Goal: Task Accomplishment & Management: Manage account settings

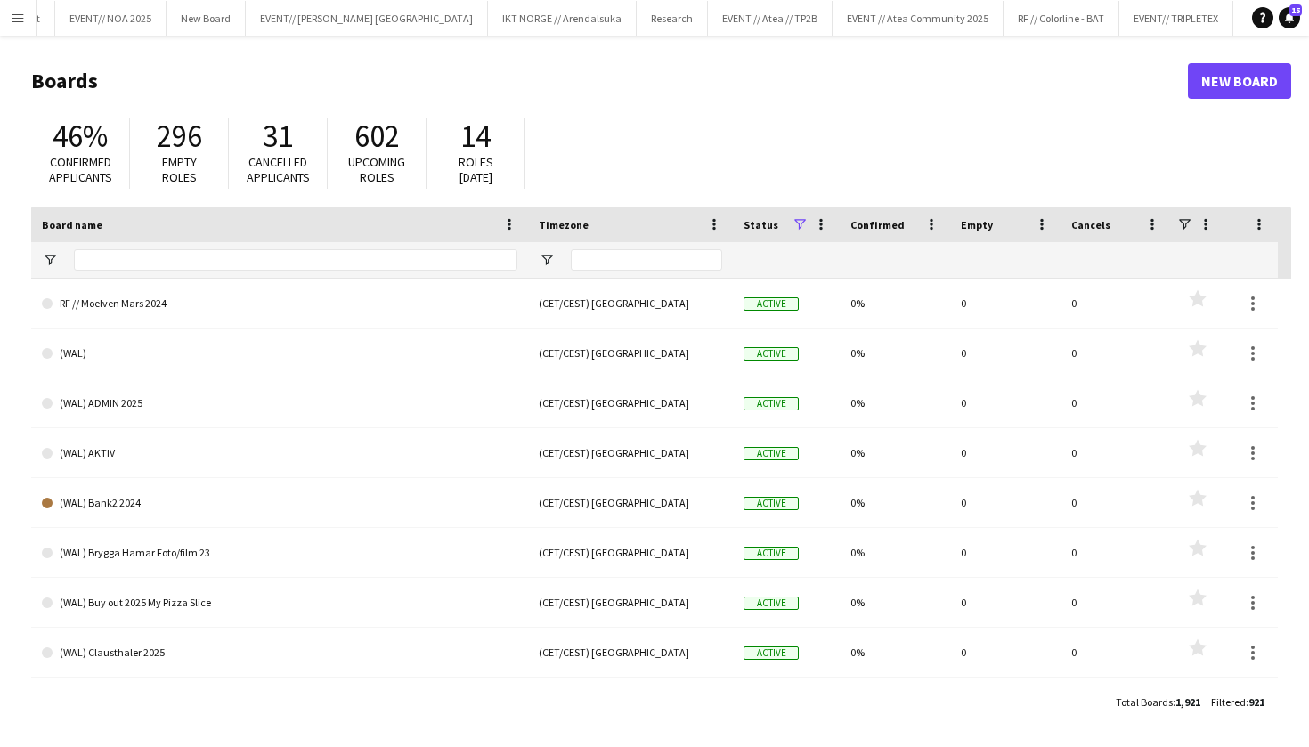
scroll to position [0, 158]
click at [709, 24] on button "EVENT // Atea // TP2B Close" at bounding box center [771, 18] width 125 height 35
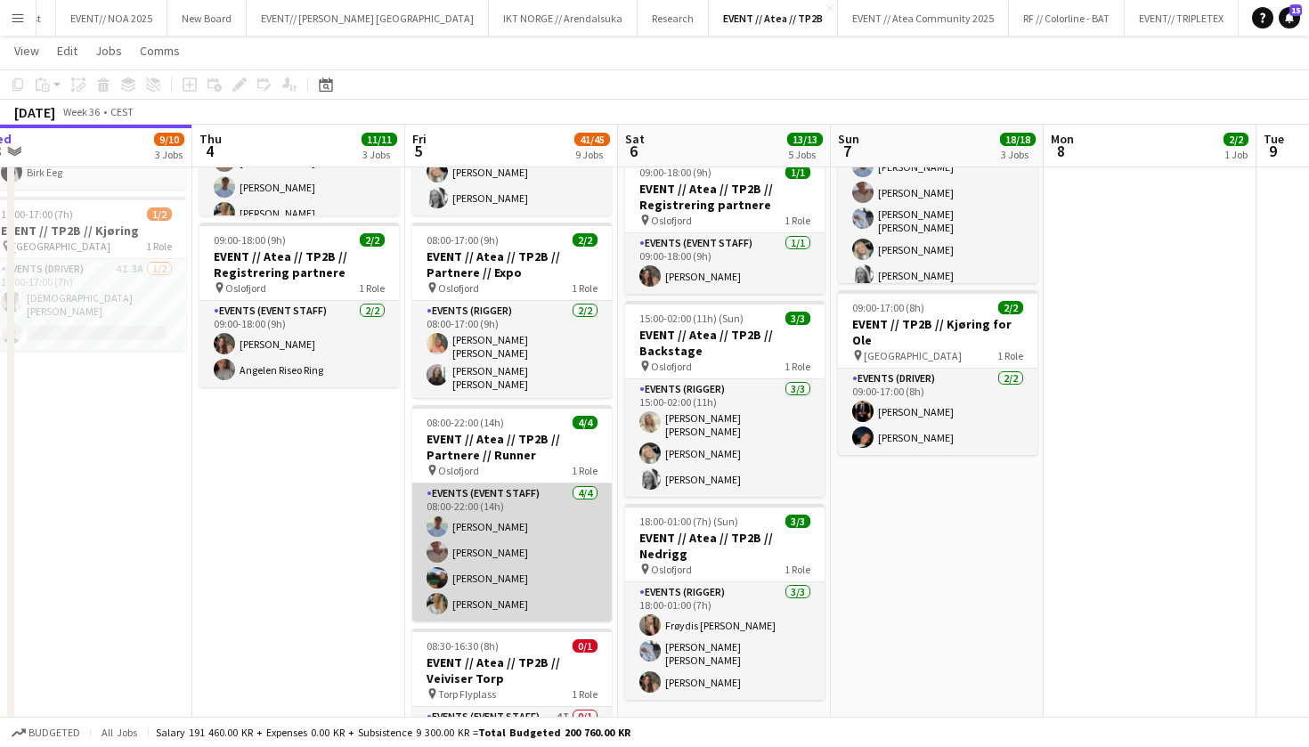
scroll to position [0, 611]
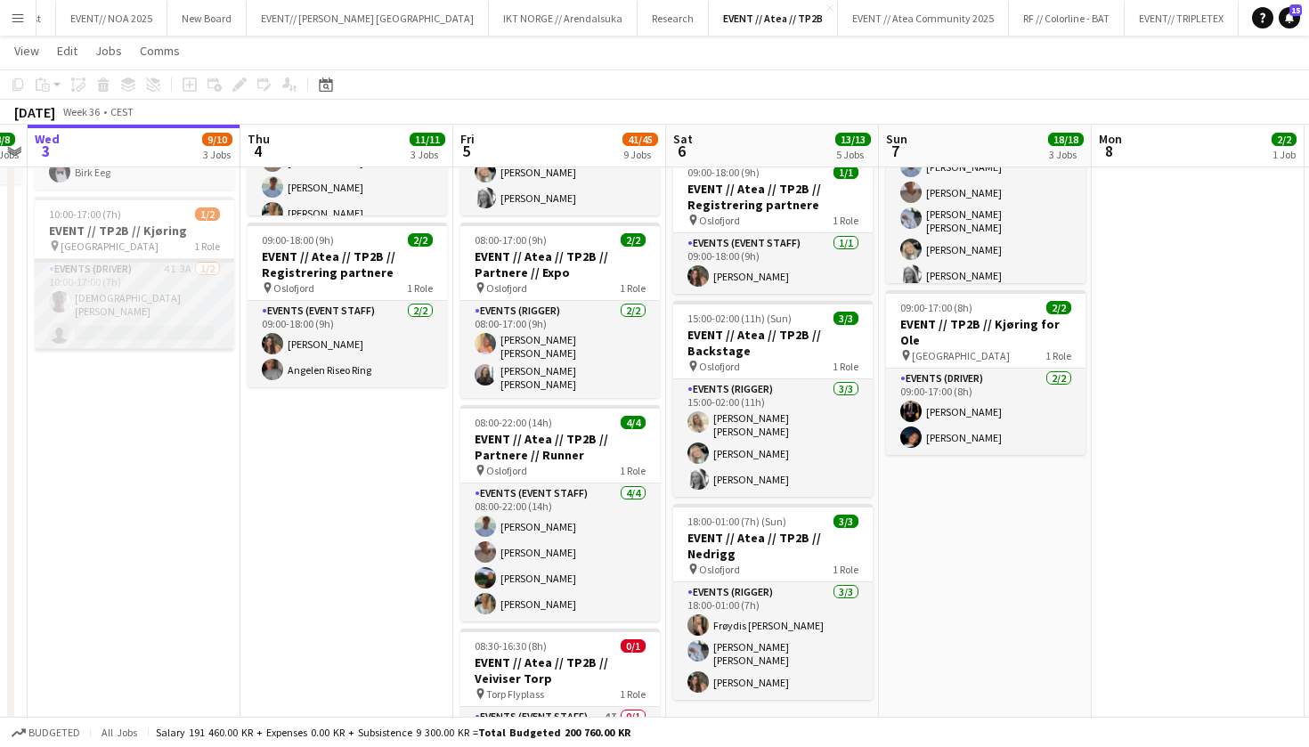
click at [176, 304] on app-card-role "Events (Driver) 4I 3A 1/2 10:00-17:00 (7h) Christian Tohje single-neutral-actio…" at bounding box center [135, 305] width 200 height 92
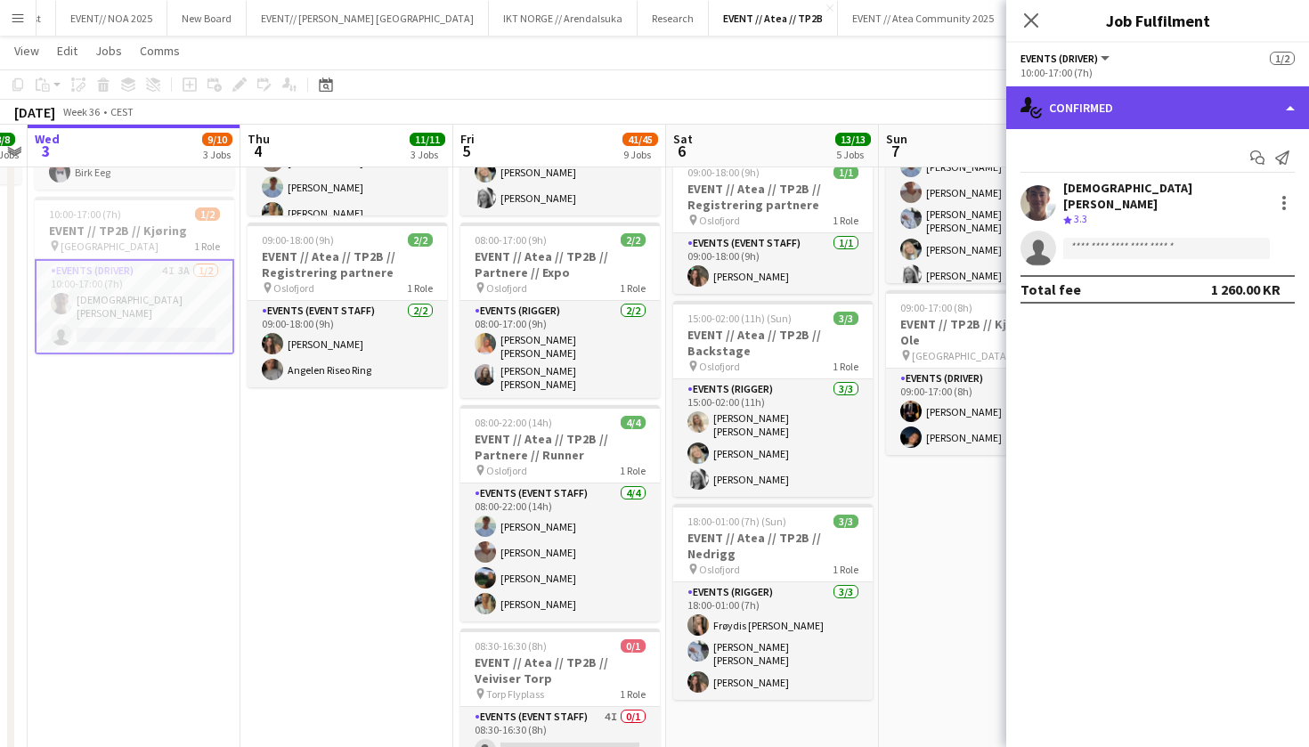
click at [1142, 122] on div "single-neutral-actions-check-2 Confirmed" at bounding box center [1158, 107] width 303 height 43
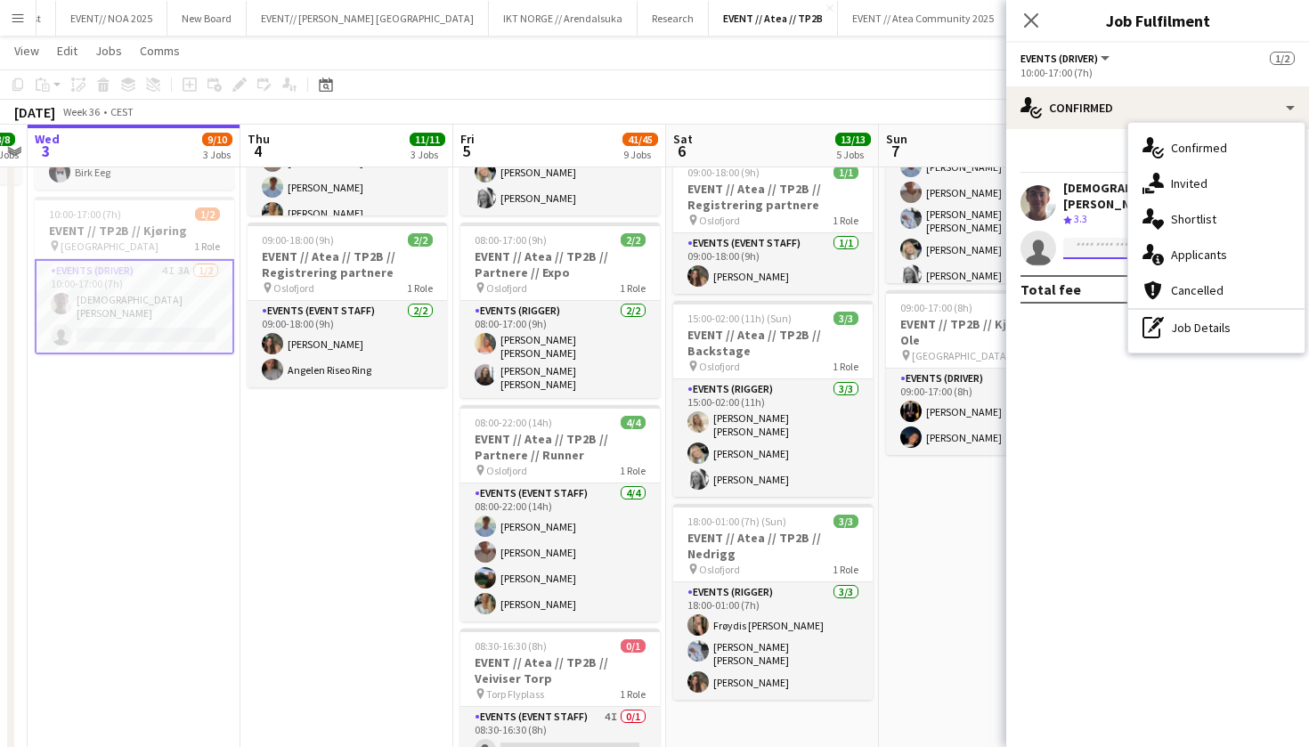
click at [1097, 240] on input at bounding box center [1167, 248] width 207 height 21
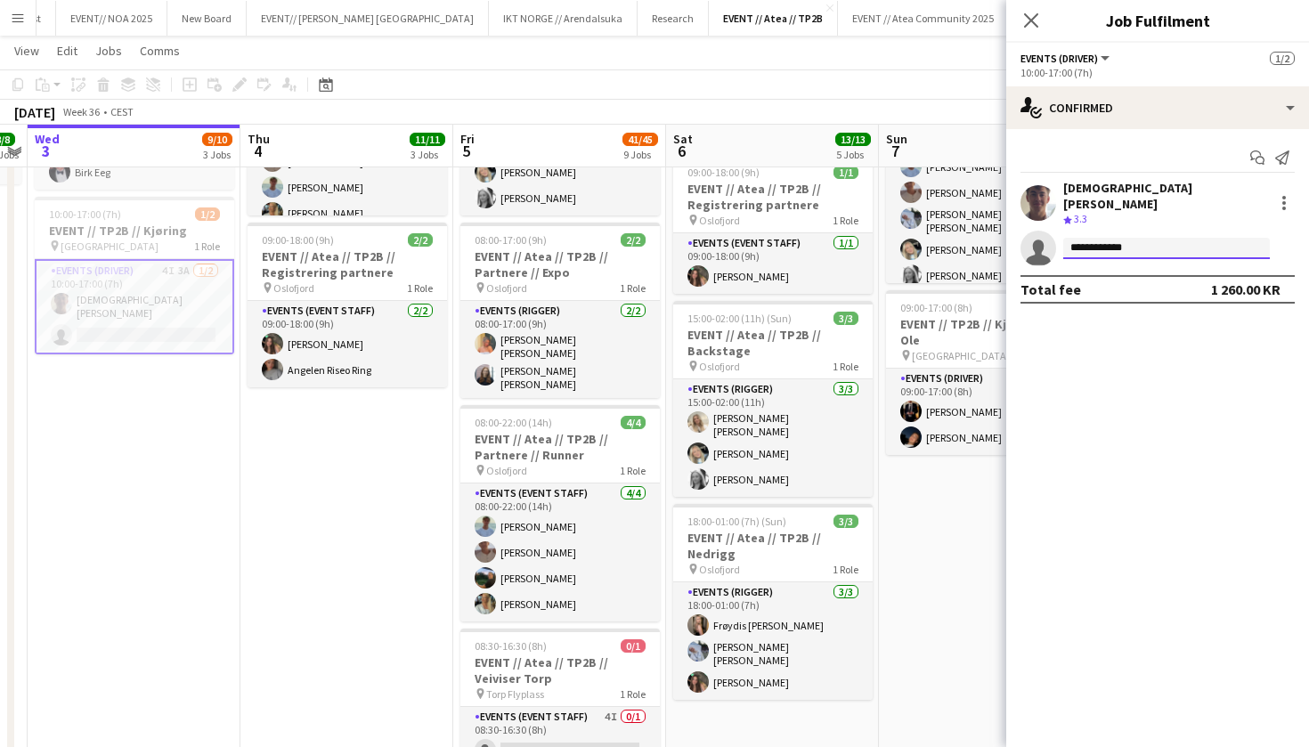
type input "**********"
click at [1158, 315] on mat-expansion-panel "**********" at bounding box center [1158, 438] width 303 height 618
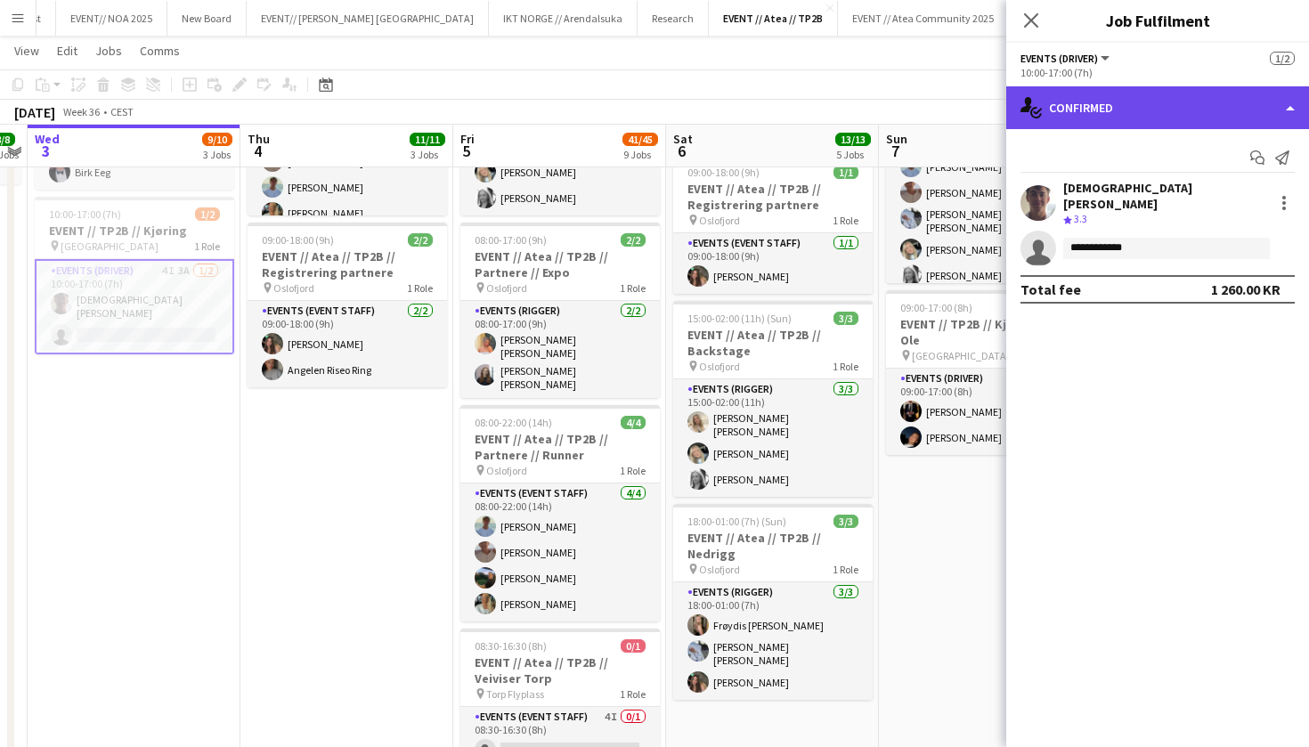
click at [1194, 111] on div "single-neutral-actions-check-2 Confirmed" at bounding box center [1158, 107] width 303 height 43
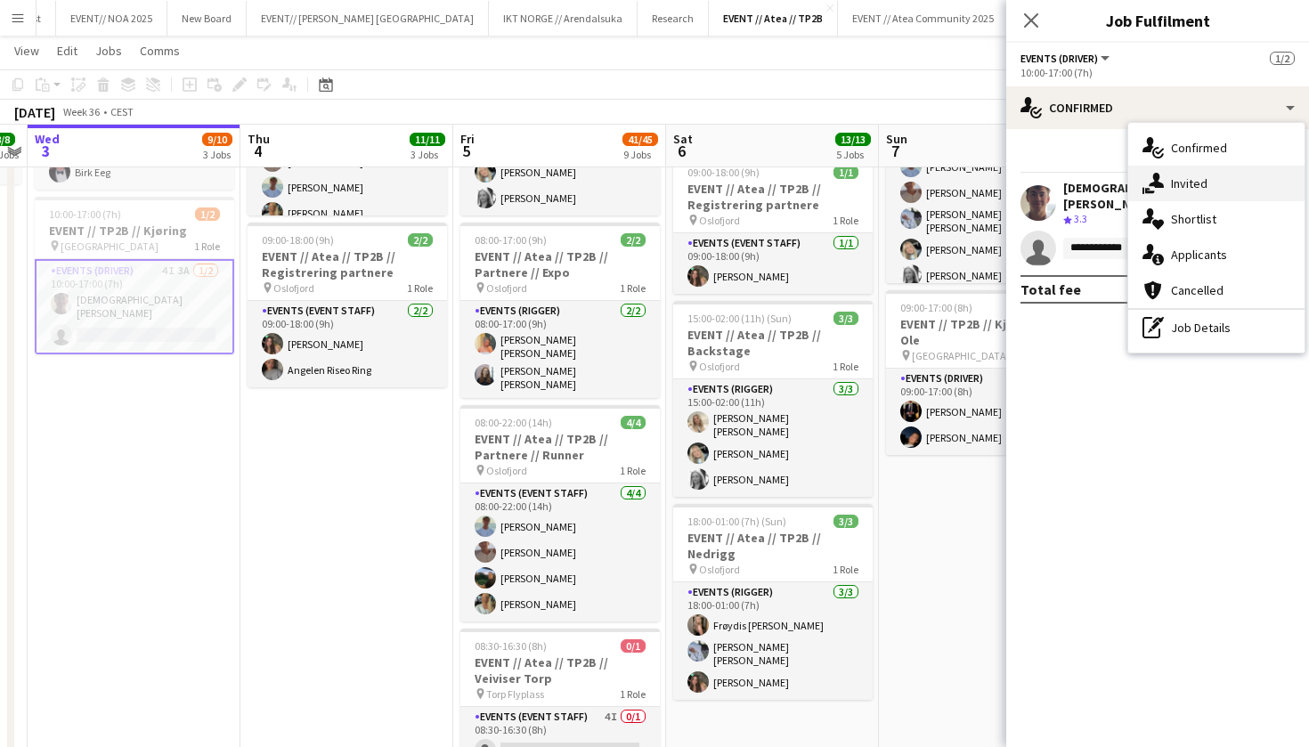
click at [1251, 183] on div "single-neutral-actions-share-1 Invited" at bounding box center [1217, 184] width 176 height 36
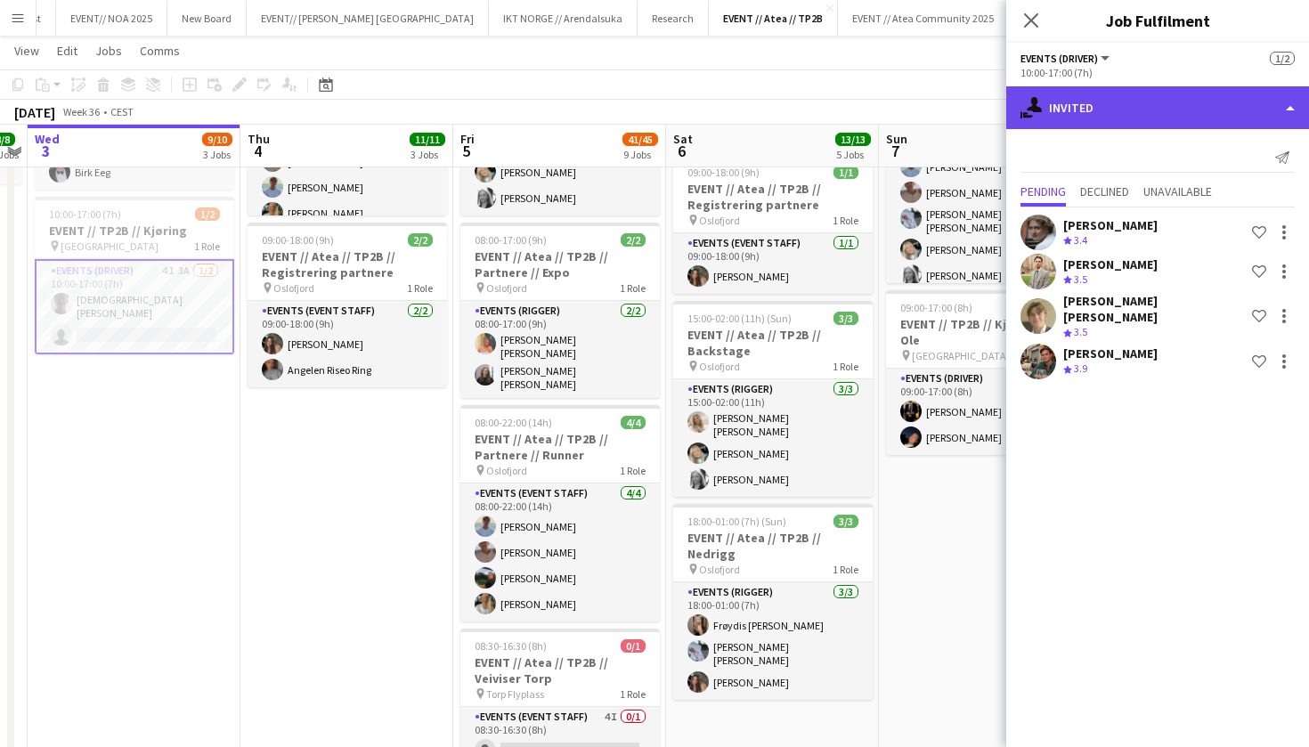
click at [1191, 98] on div "single-neutral-actions-share-1 Invited" at bounding box center [1158, 107] width 303 height 43
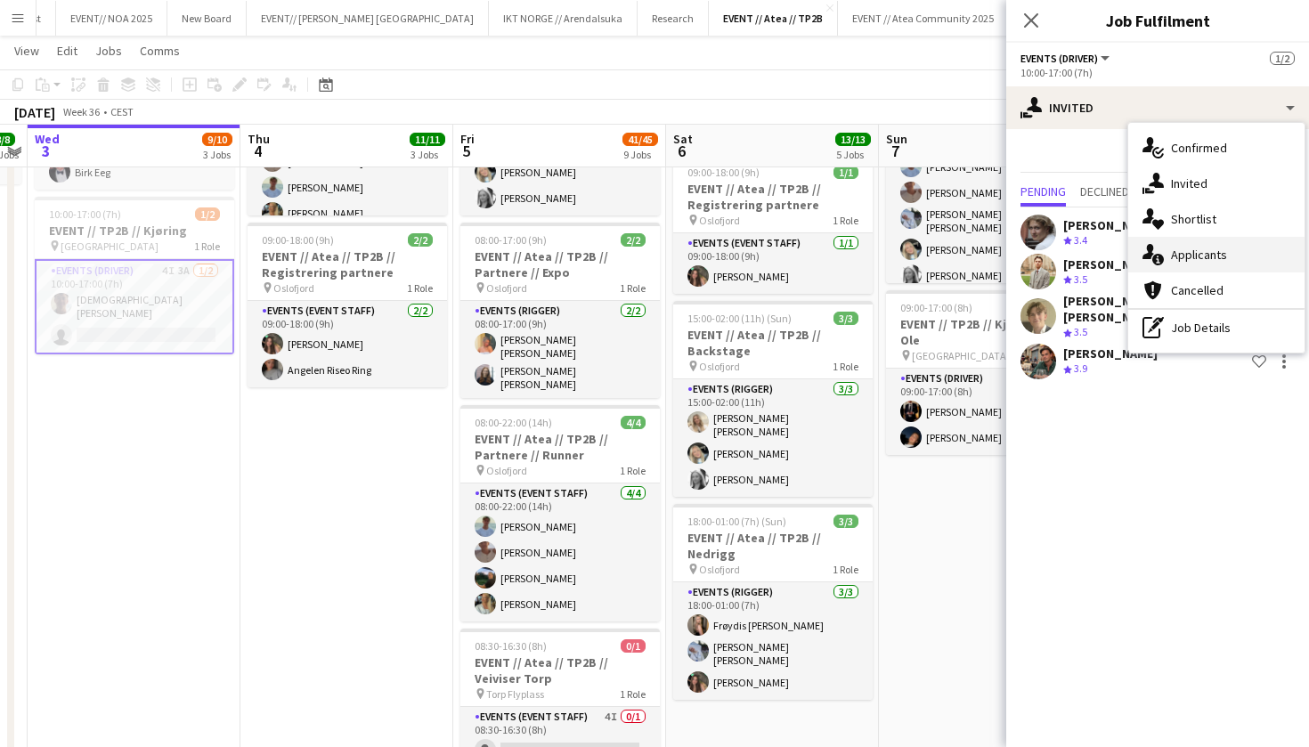
click at [1214, 259] on span "Applicants" at bounding box center [1199, 255] width 56 height 16
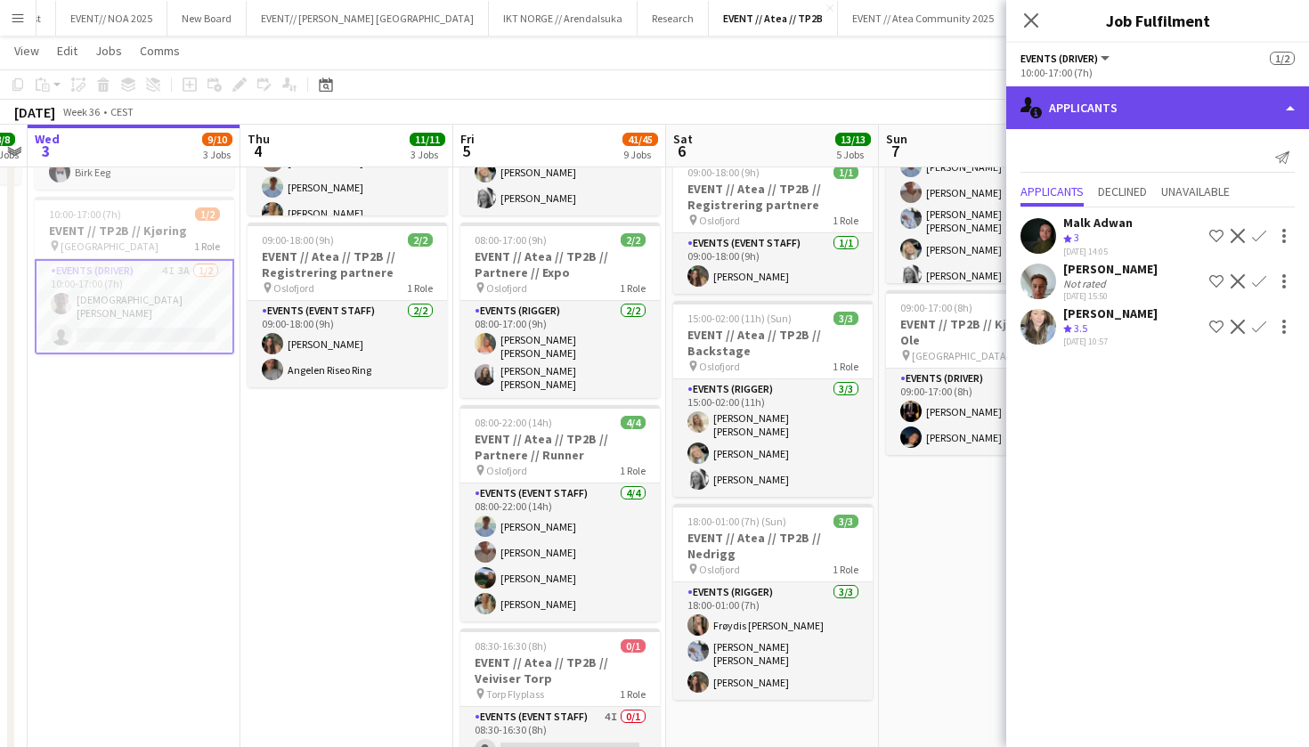
click at [1205, 102] on div "single-neutral-actions-information Applicants" at bounding box center [1158, 107] width 303 height 43
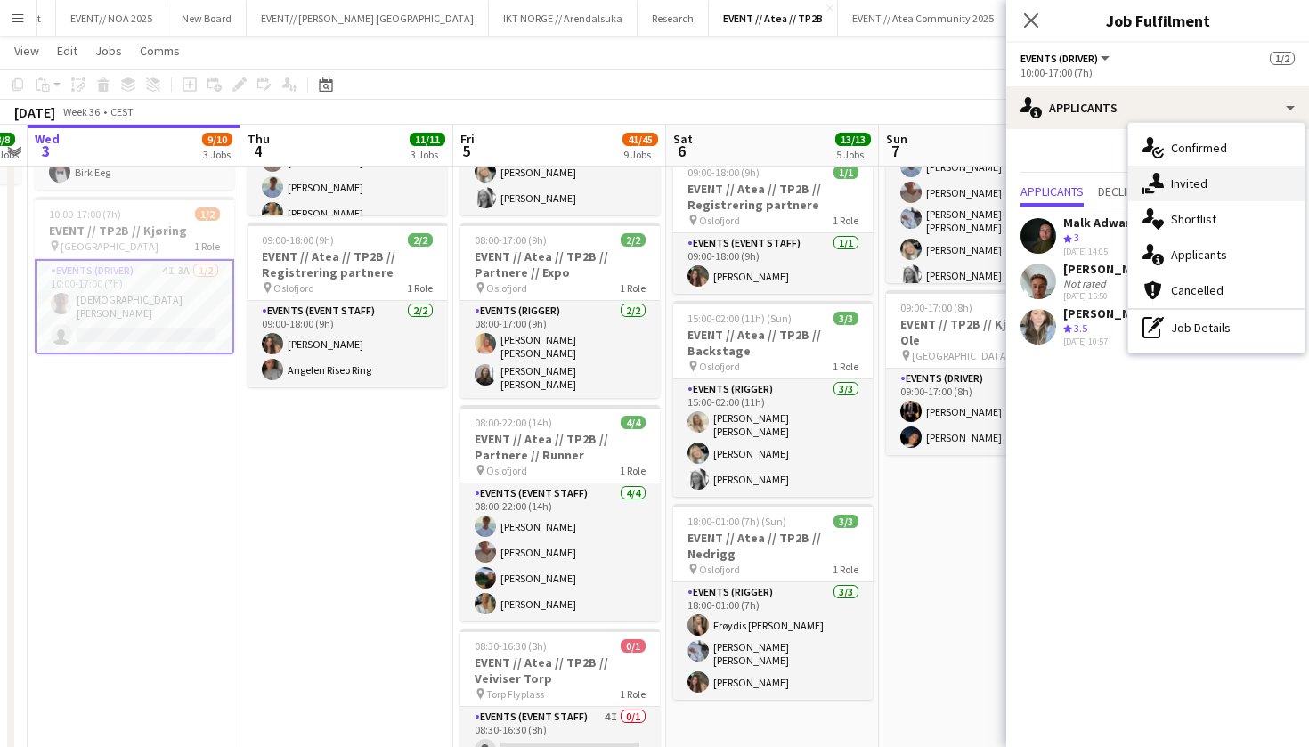
click at [1223, 192] on div "single-neutral-actions-share-1 Invited" at bounding box center [1217, 184] width 176 height 36
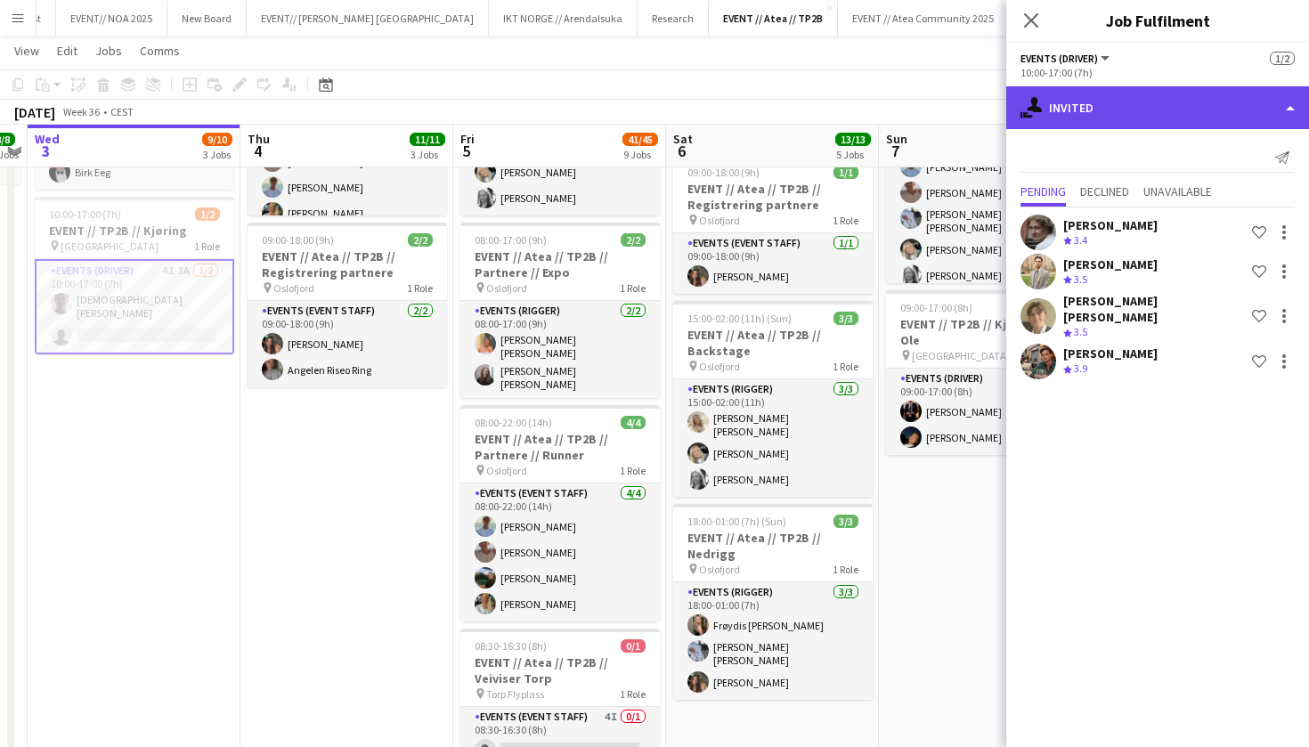
click at [1211, 110] on div "single-neutral-actions-share-1 Invited" at bounding box center [1158, 107] width 303 height 43
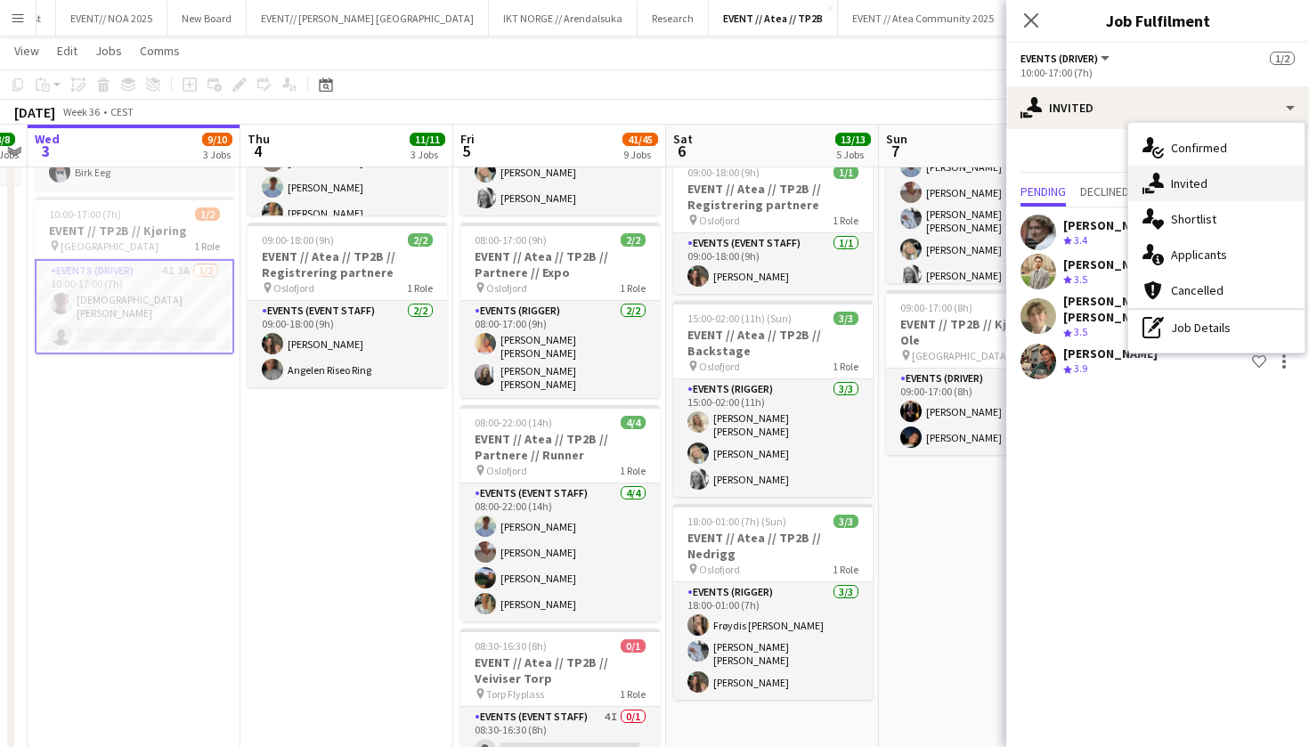
click at [1225, 179] on div "single-neutral-actions-share-1 Invited" at bounding box center [1217, 184] width 176 height 36
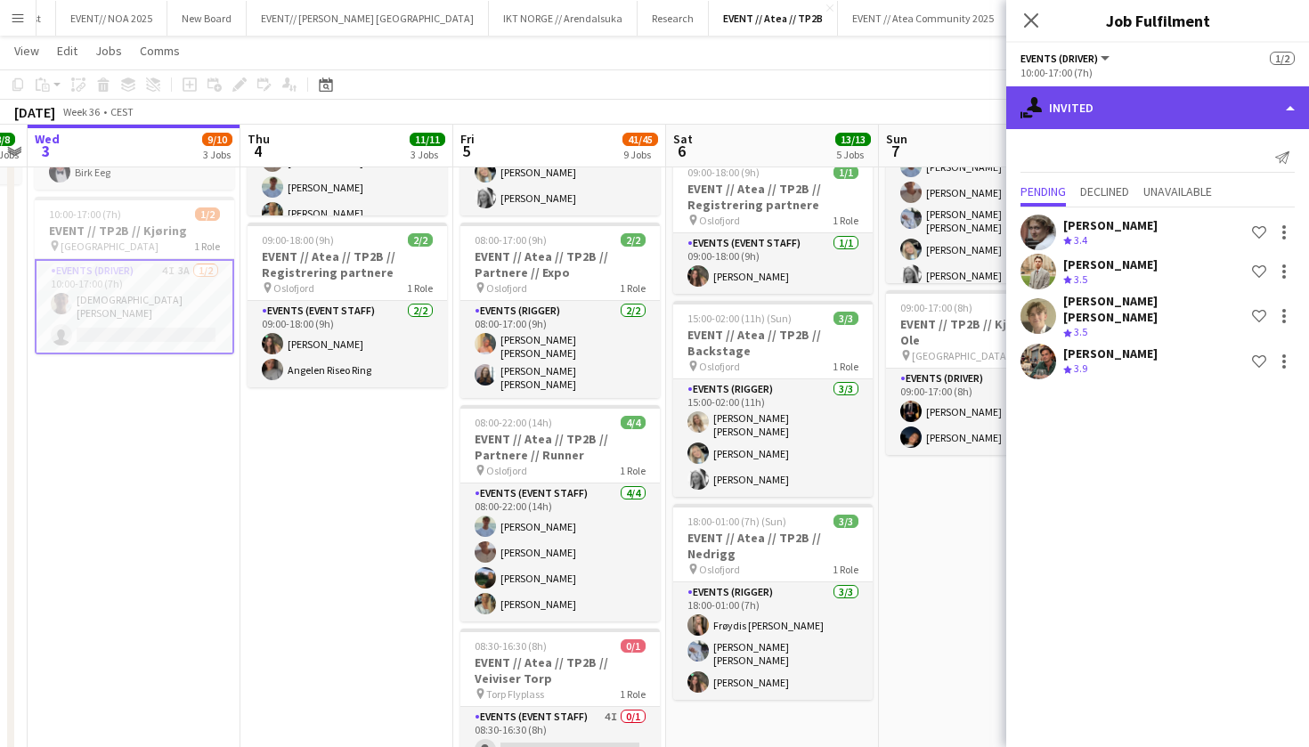
click at [1132, 106] on div "single-neutral-actions-share-1 Invited" at bounding box center [1158, 107] width 303 height 43
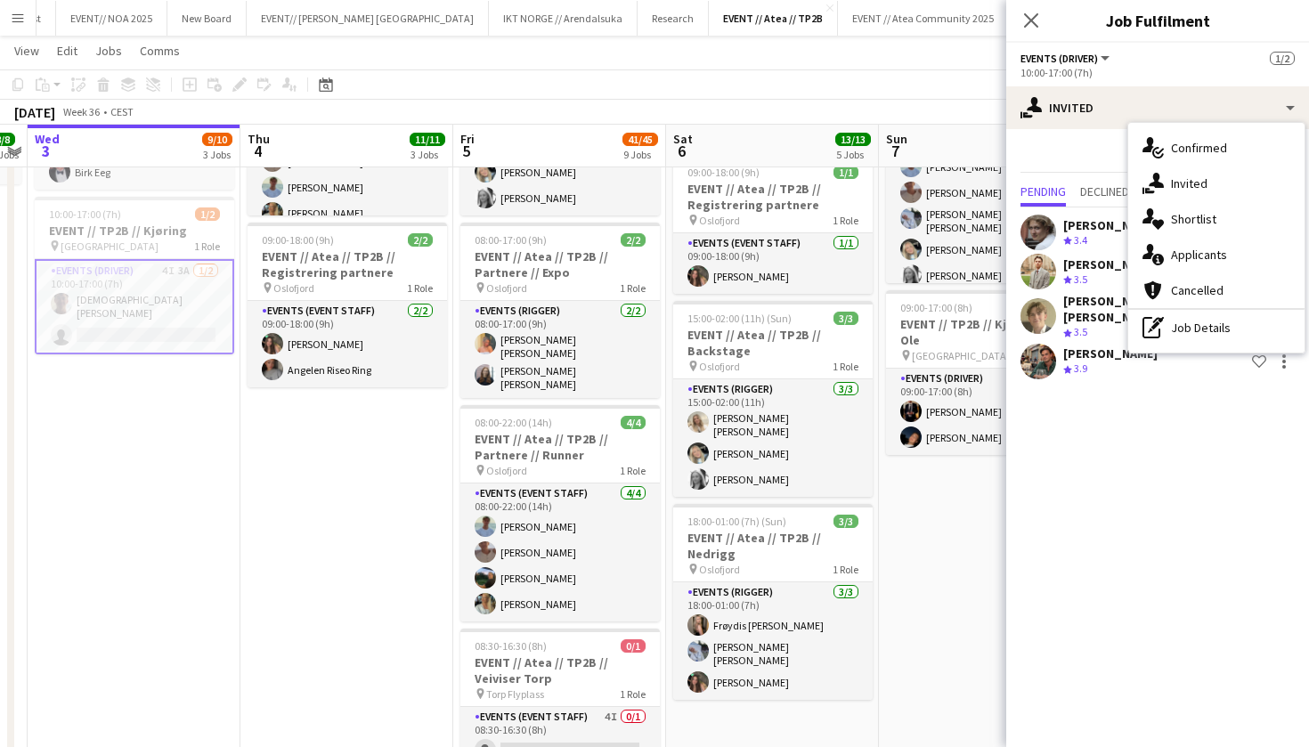
click at [139, 292] on app-card-role "Events (Driver) 4I 3A 1/2 10:00-17:00 (7h) Christian Tohje single-neutral-actio…" at bounding box center [135, 306] width 200 height 95
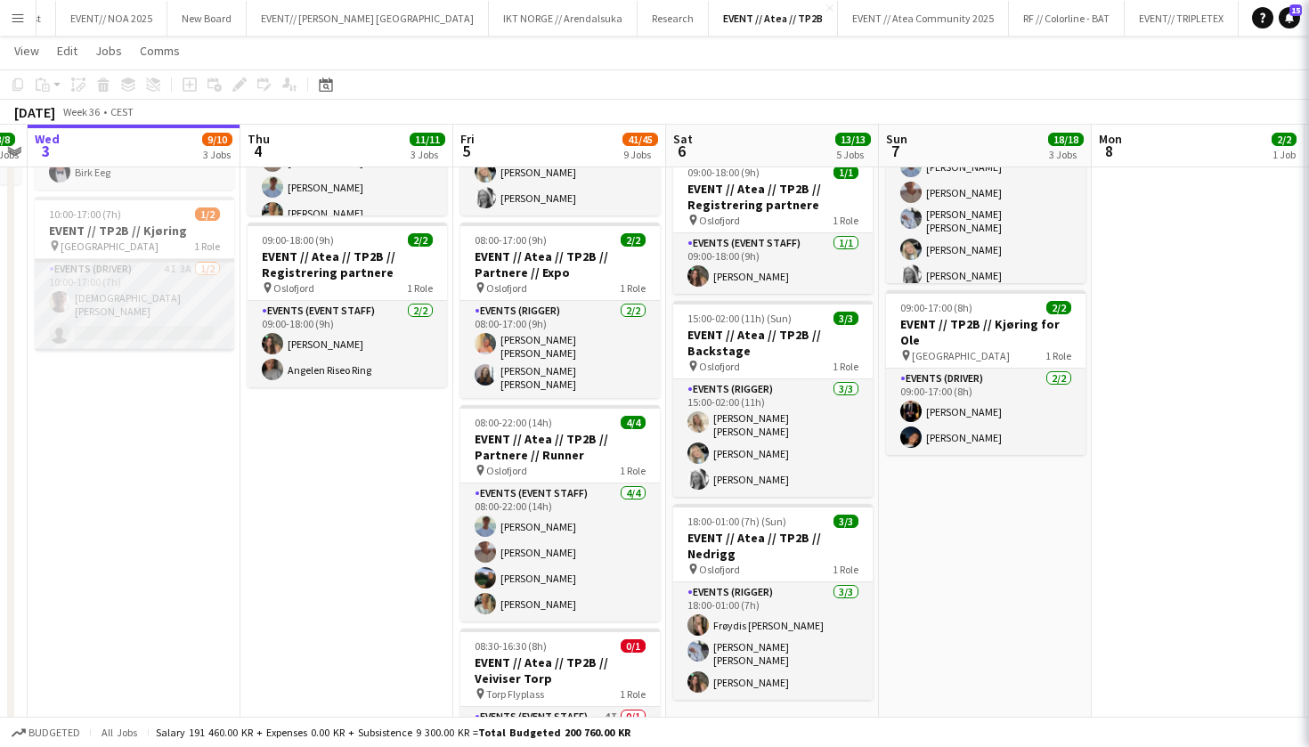
click at [143, 312] on app-card-role "Events (Driver) 4I 3A 1/2 10:00-17:00 (7h) Christian Tohje single-neutral-actio…" at bounding box center [135, 305] width 200 height 92
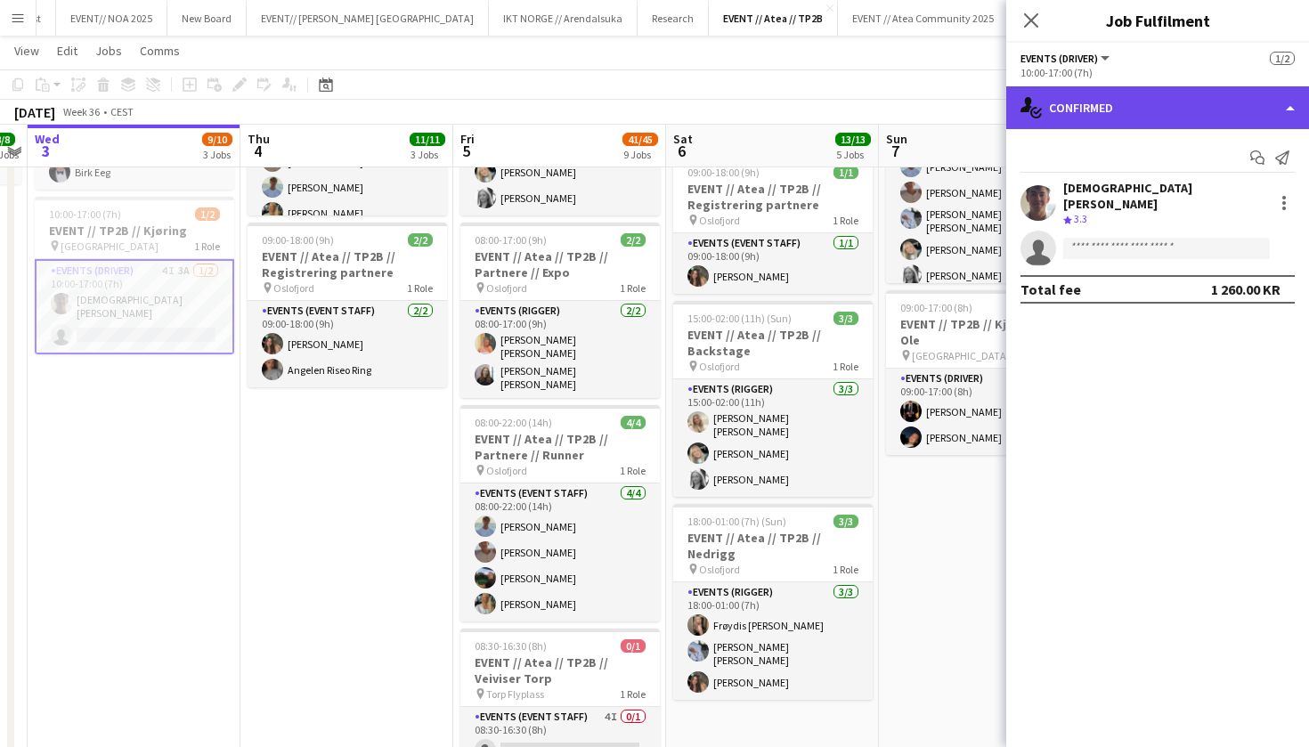
click at [1156, 109] on div "single-neutral-actions-check-2 Confirmed" at bounding box center [1158, 107] width 303 height 43
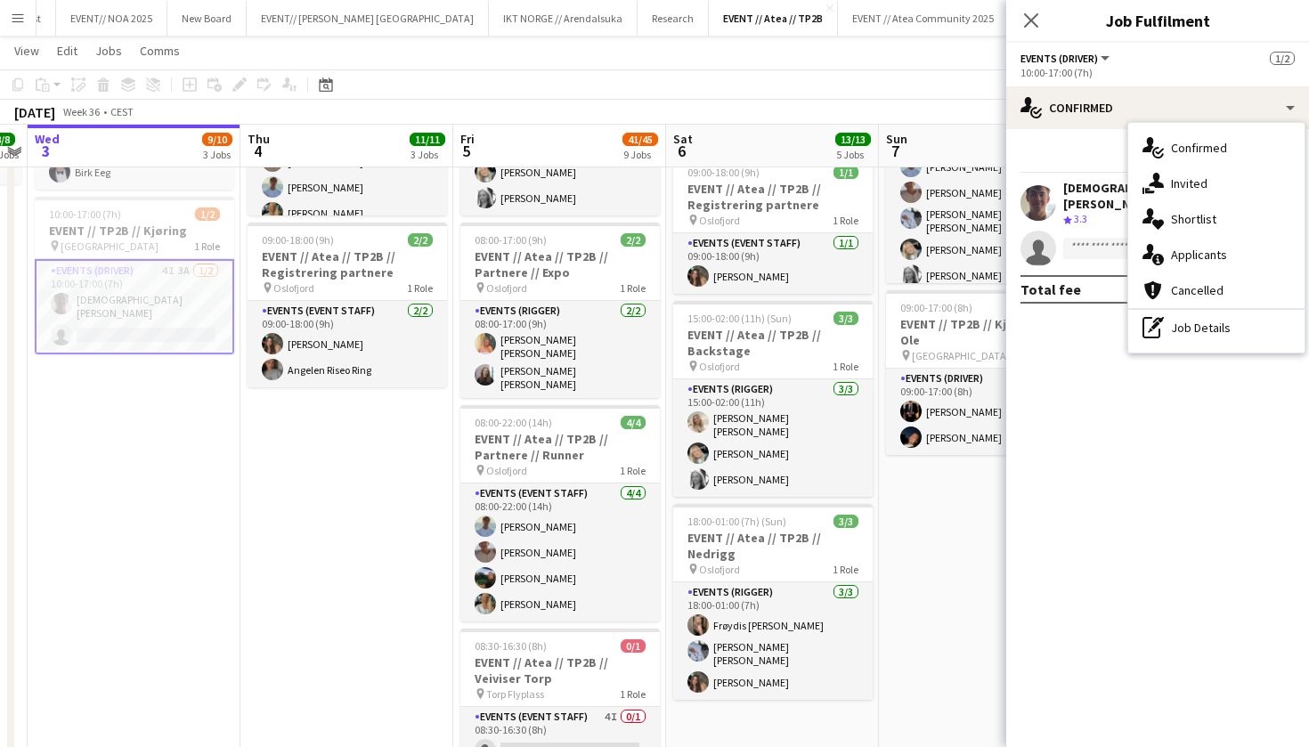
click at [1093, 231] on app-invite-slot "single-neutral-actions" at bounding box center [1158, 249] width 303 height 36
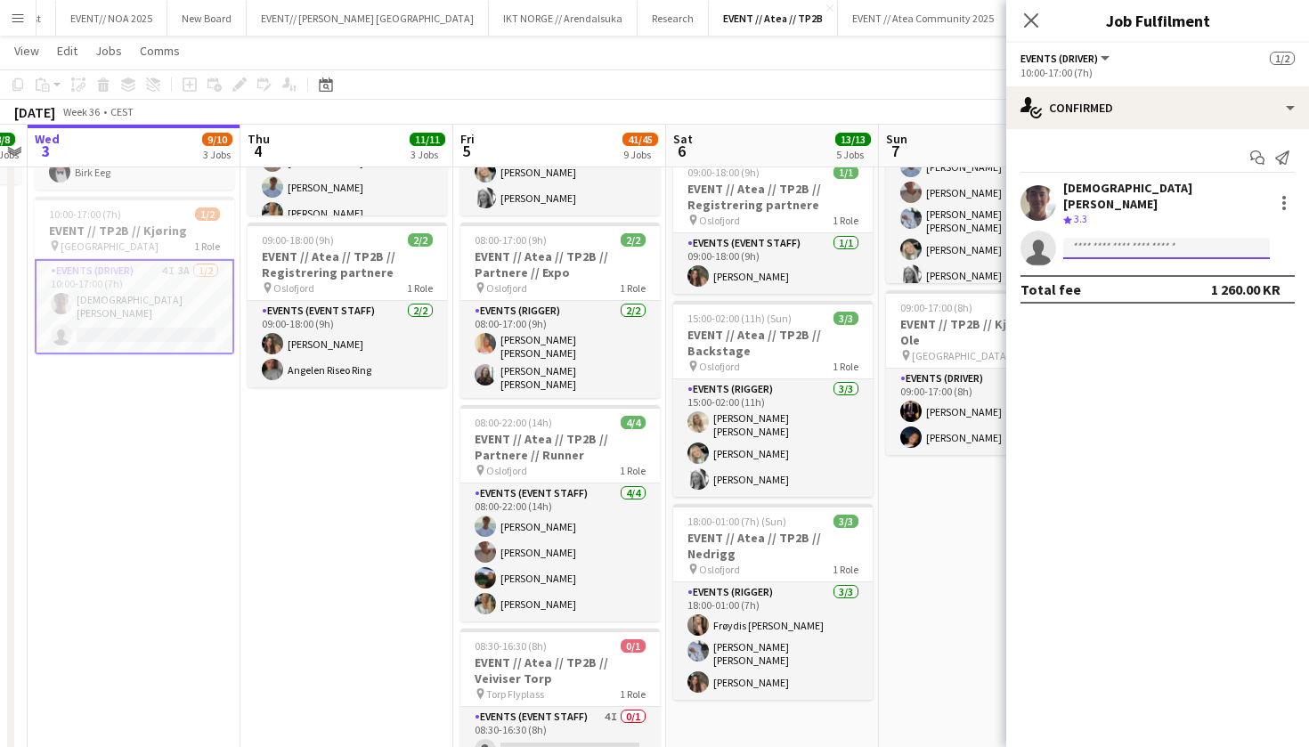
click at [1093, 240] on input at bounding box center [1167, 248] width 207 height 21
type input "******"
click at [341, 587] on app-date-cell "08:00-18:00 (10h) 3/3 EVENT // Atea // TP2B // Dekorering og backstage oppsett …" at bounding box center [346, 650] width 213 height 1816
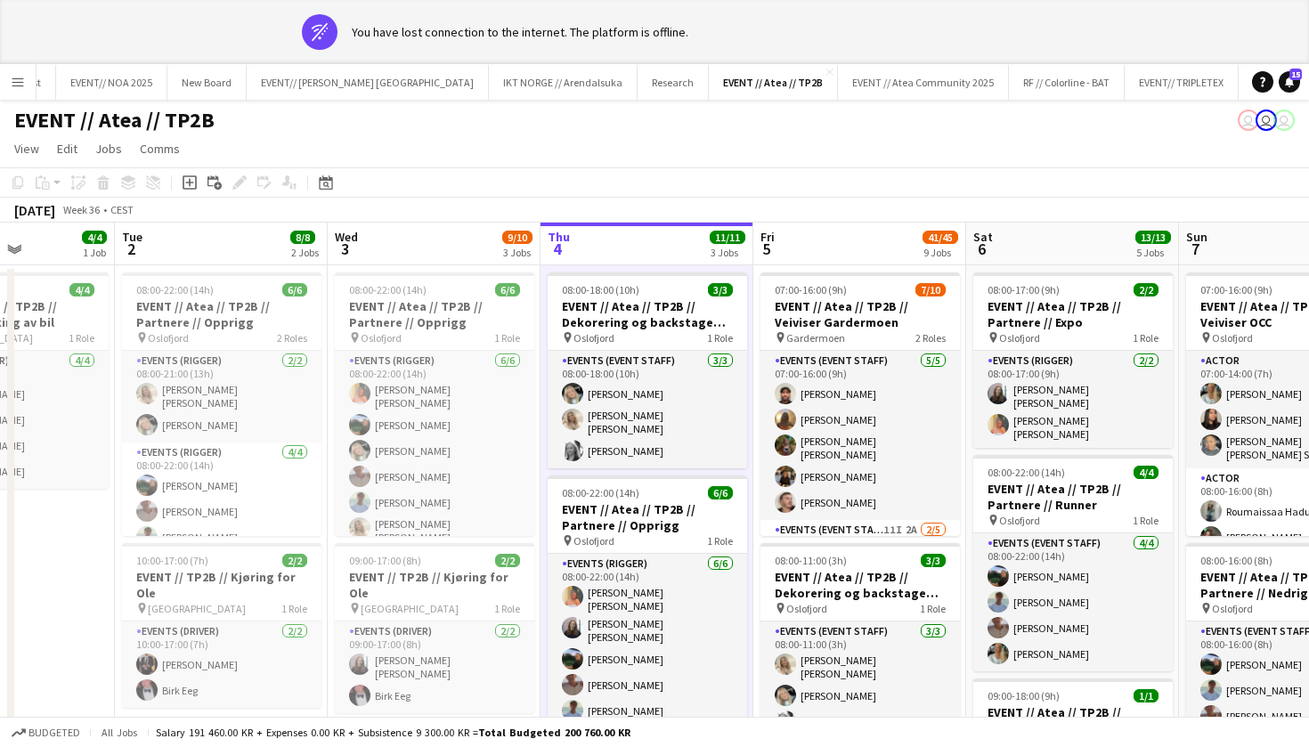
scroll to position [0, 0]
click at [27, 76] on button "Menu" at bounding box center [18, 82] width 36 height 36
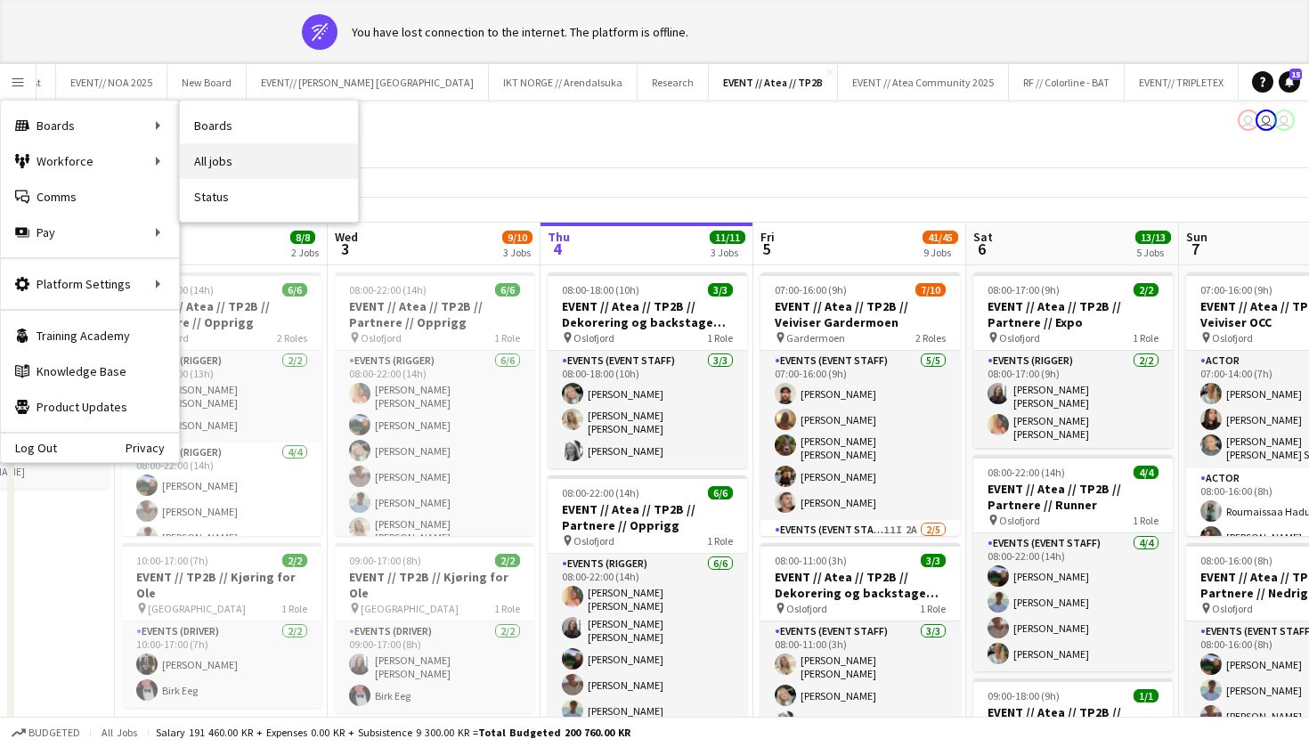
click at [257, 157] on link "All jobs" at bounding box center [269, 161] width 178 height 36
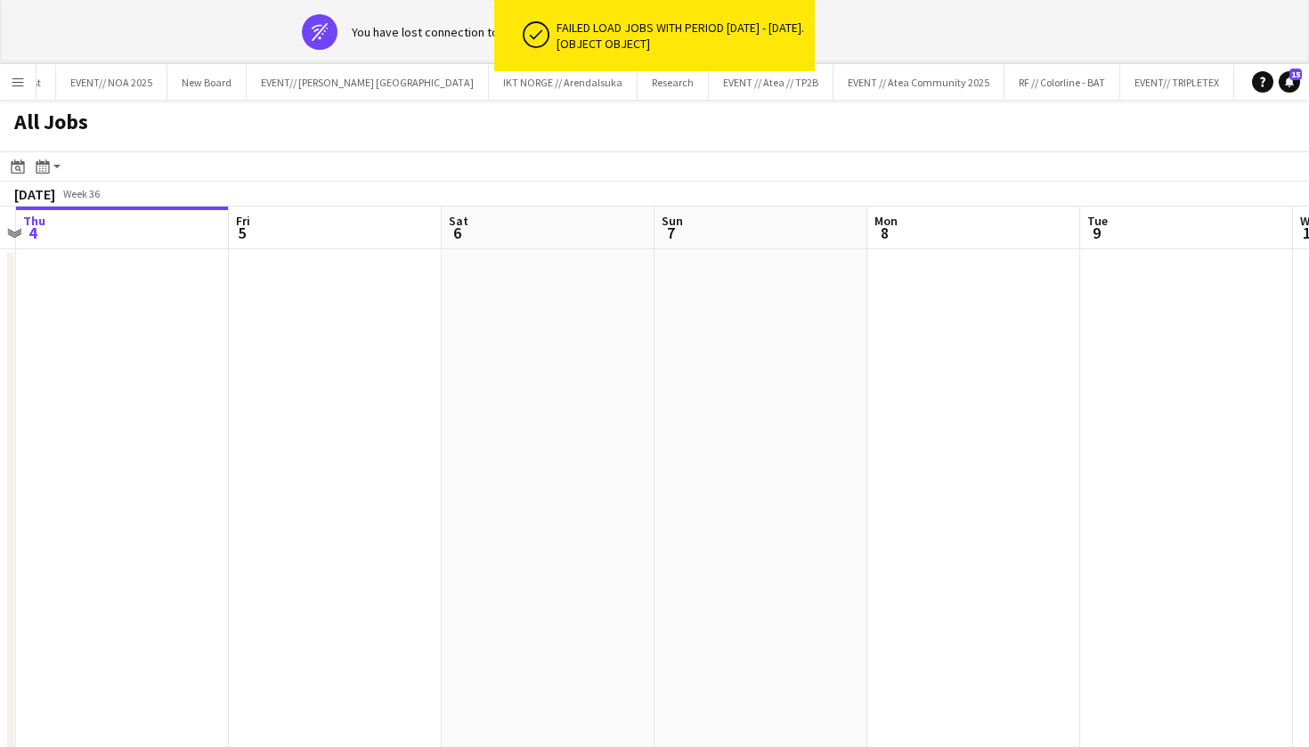
scroll to position [0, 726]
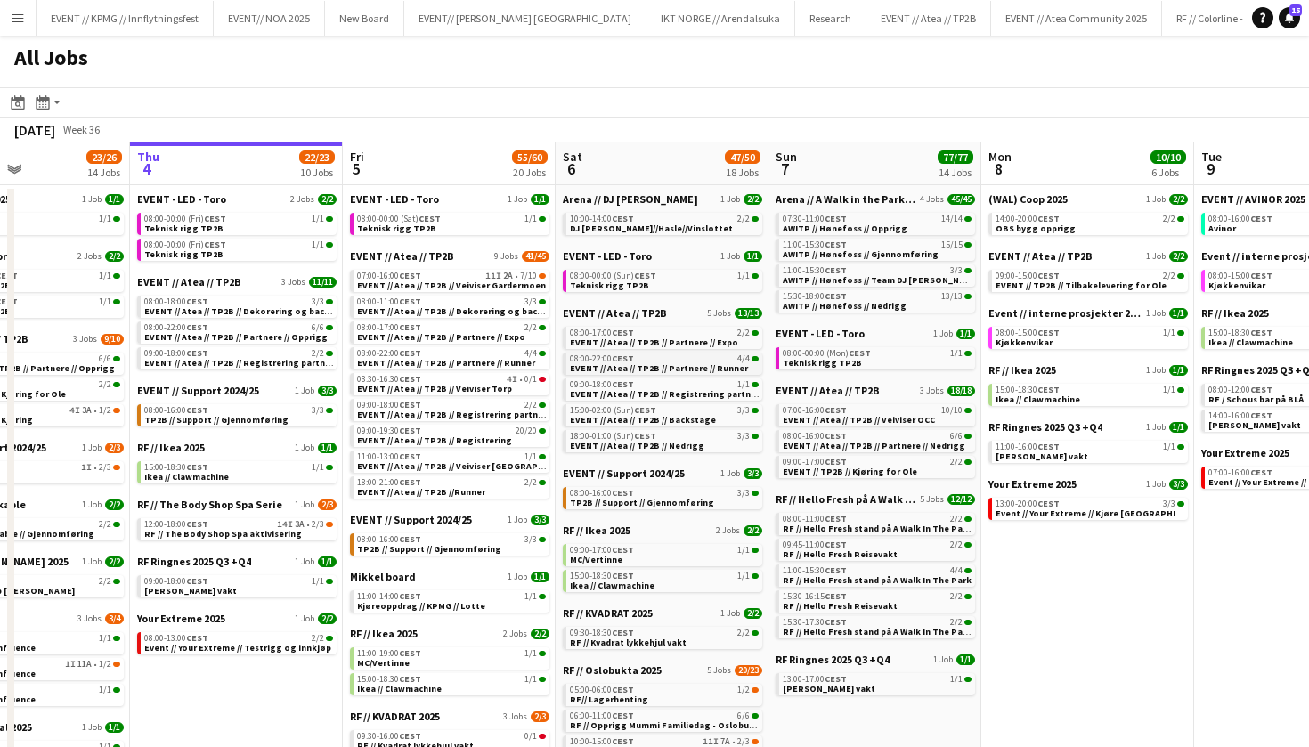
scroll to position [0, 537]
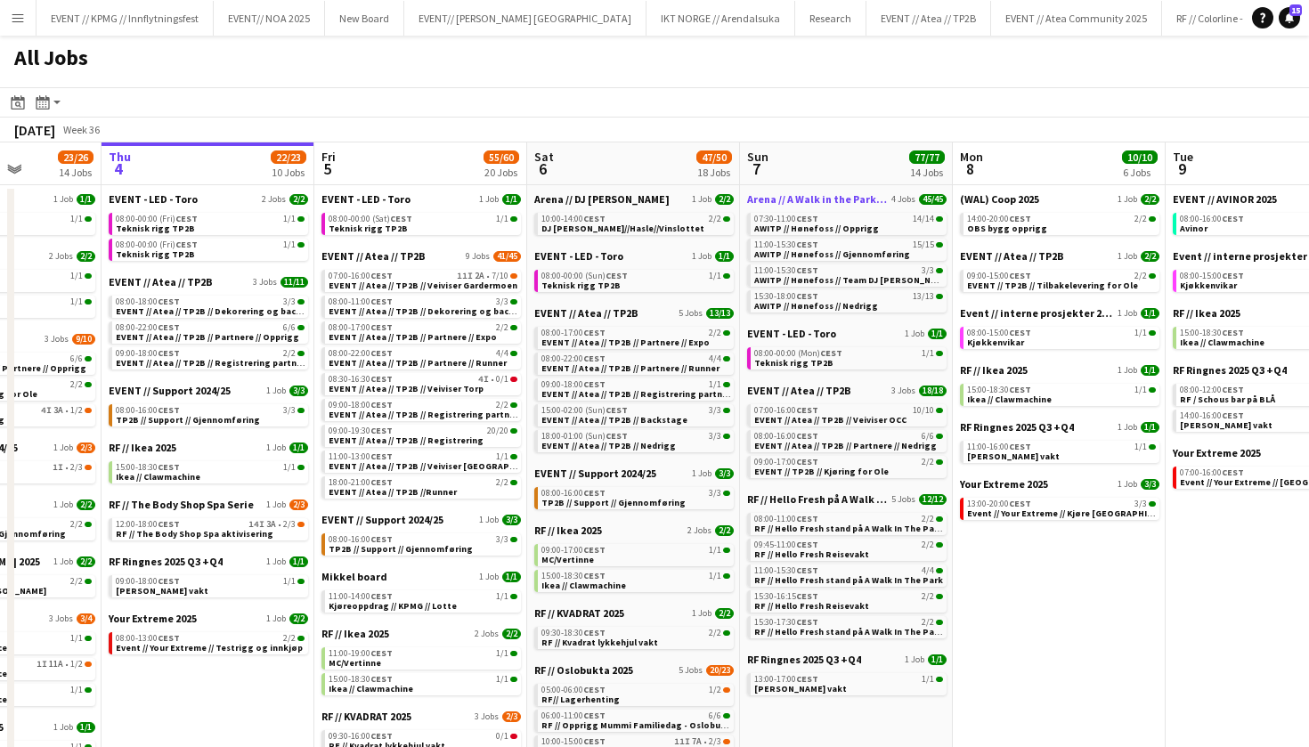
click at [852, 200] on span "Arena // A Walk in the Park 2025" at bounding box center [817, 198] width 141 height 13
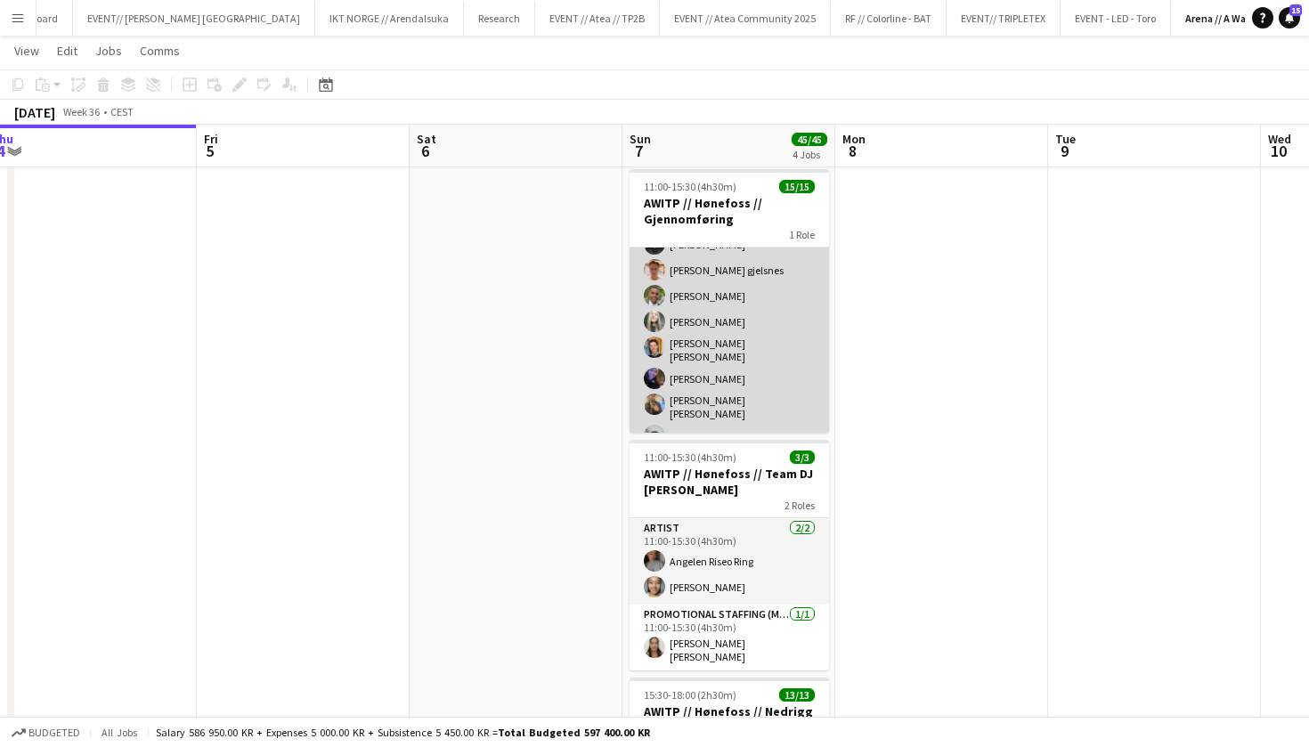
scroll to position [237, 0]
click at [722, 349] on app-card-role "Events (Event Staff) 15/15 11:00-15:30 (4h30m) [PERSON_NAME] [PERSON_NAME] Mo […" at bounding box center [730, 233] width 200 height 444
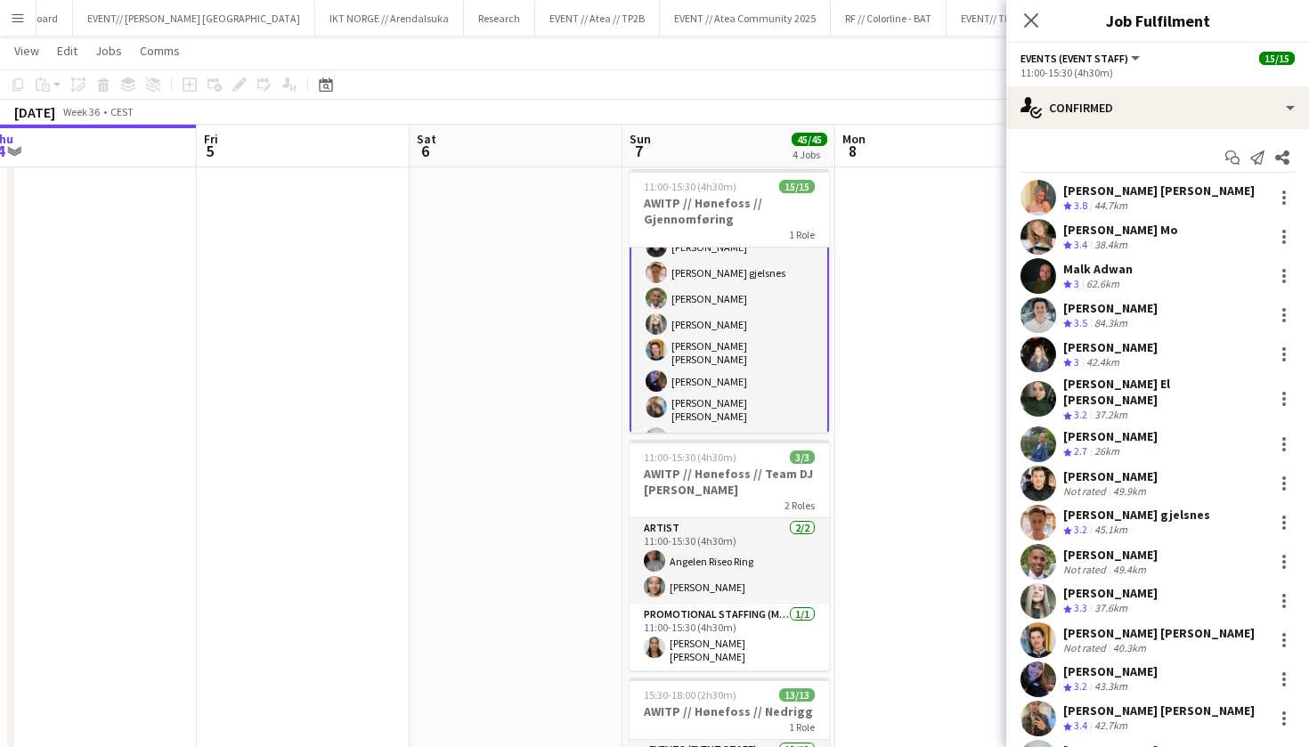
scroll to position [17, 0]
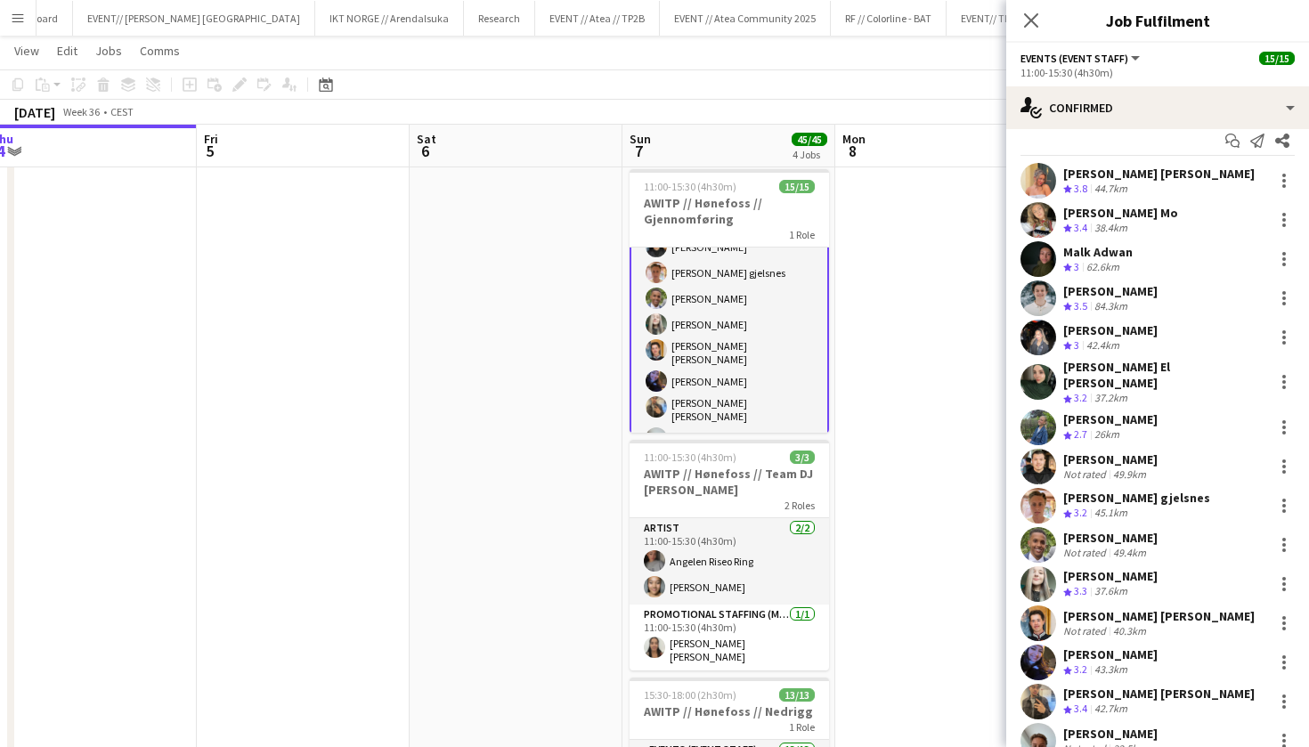
click at [1044, 309] on app-user-avatar at bounding box center [1039, 299] width 36 height 36
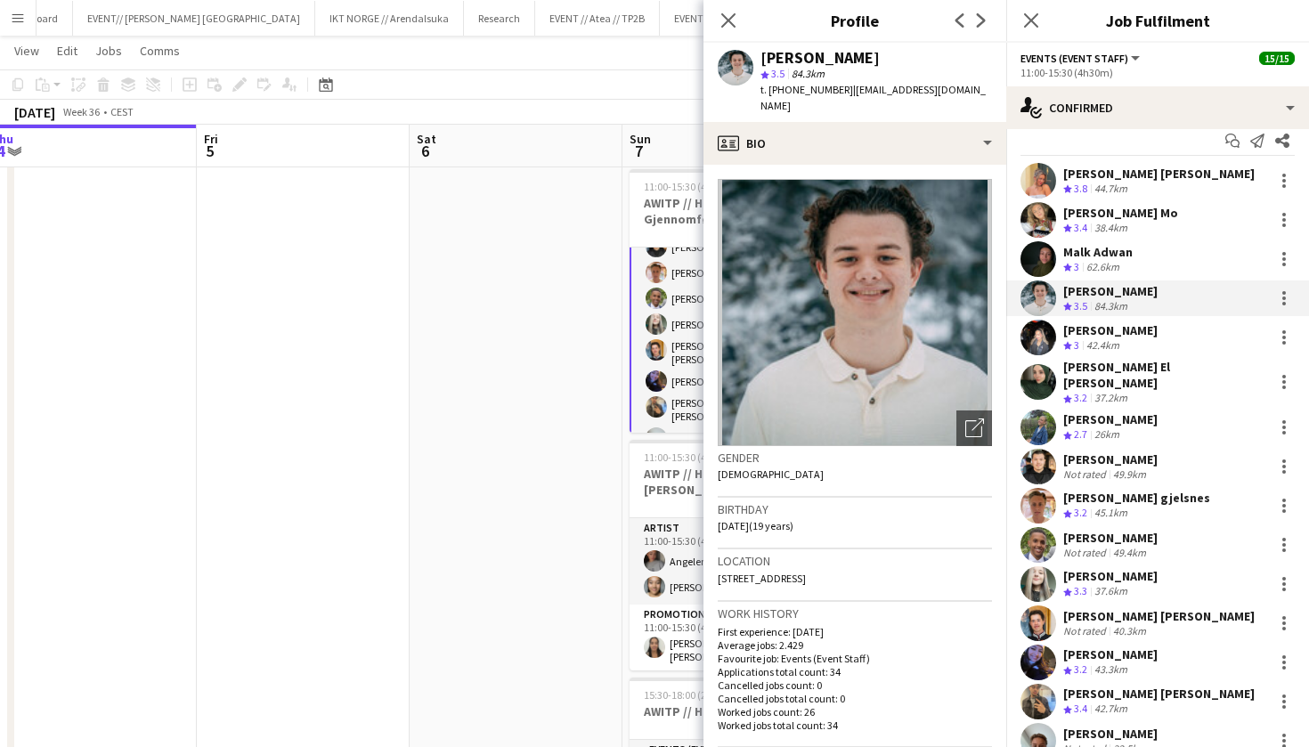
click at [1036, 258] on app-user-avatar at bounding box center [1039, 259] width 36 height 36
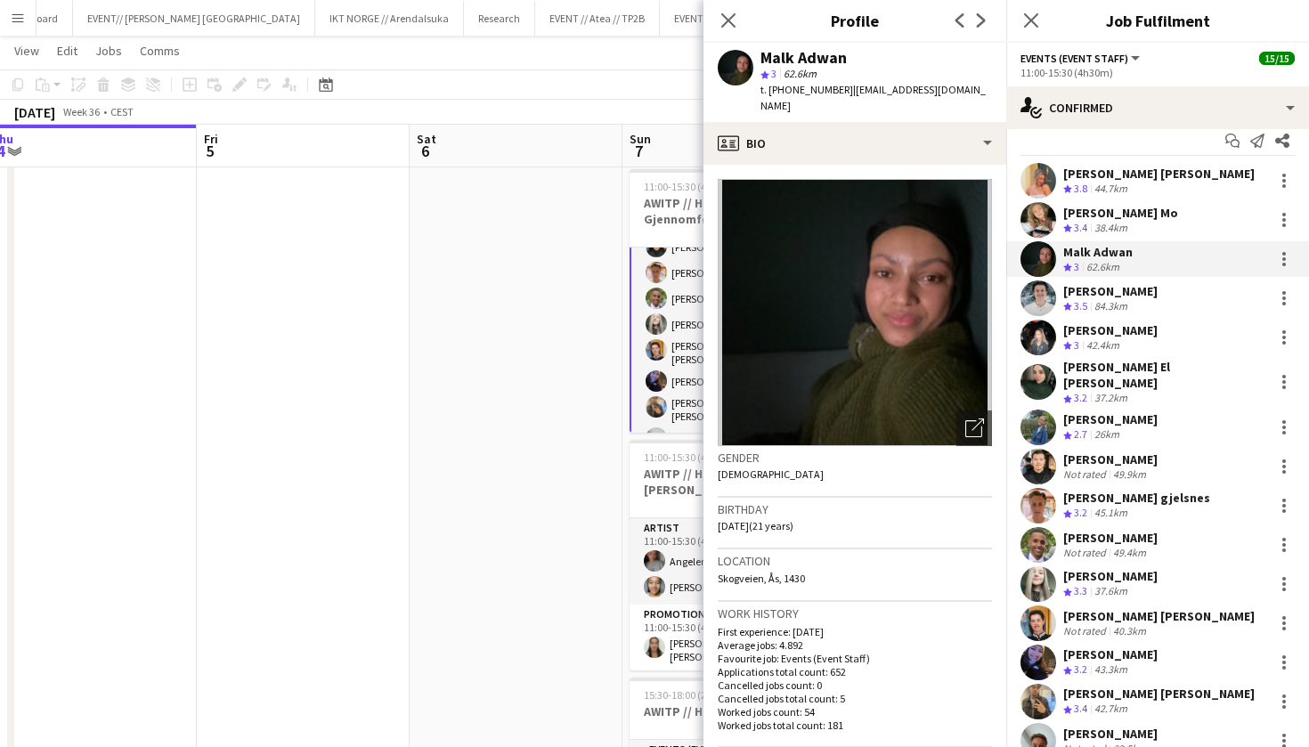
click at [1043, 222] on app-user-avatar at bounding box center [1039, 220] width 36 height 36
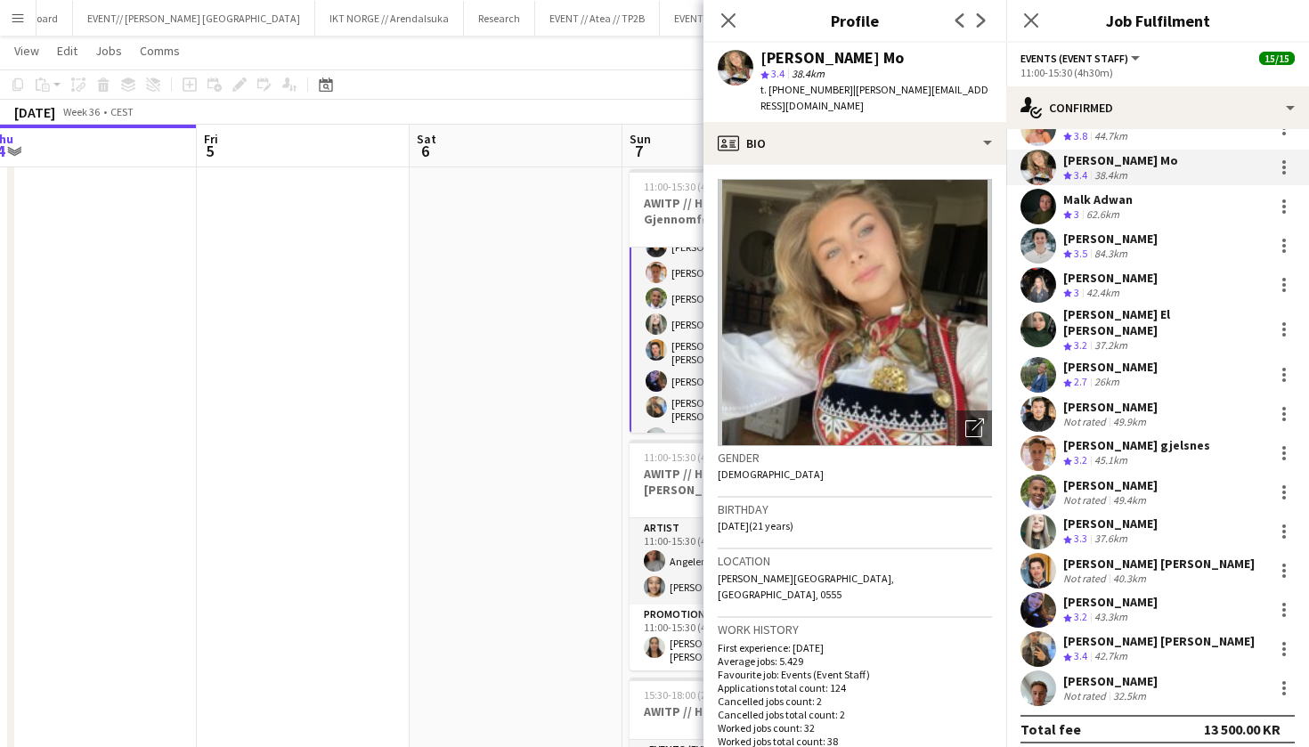
scroll to position [69, 0]
click at [1031, 593] on app-user-avatar at bounding box center [1039, 611] width 36 height 36
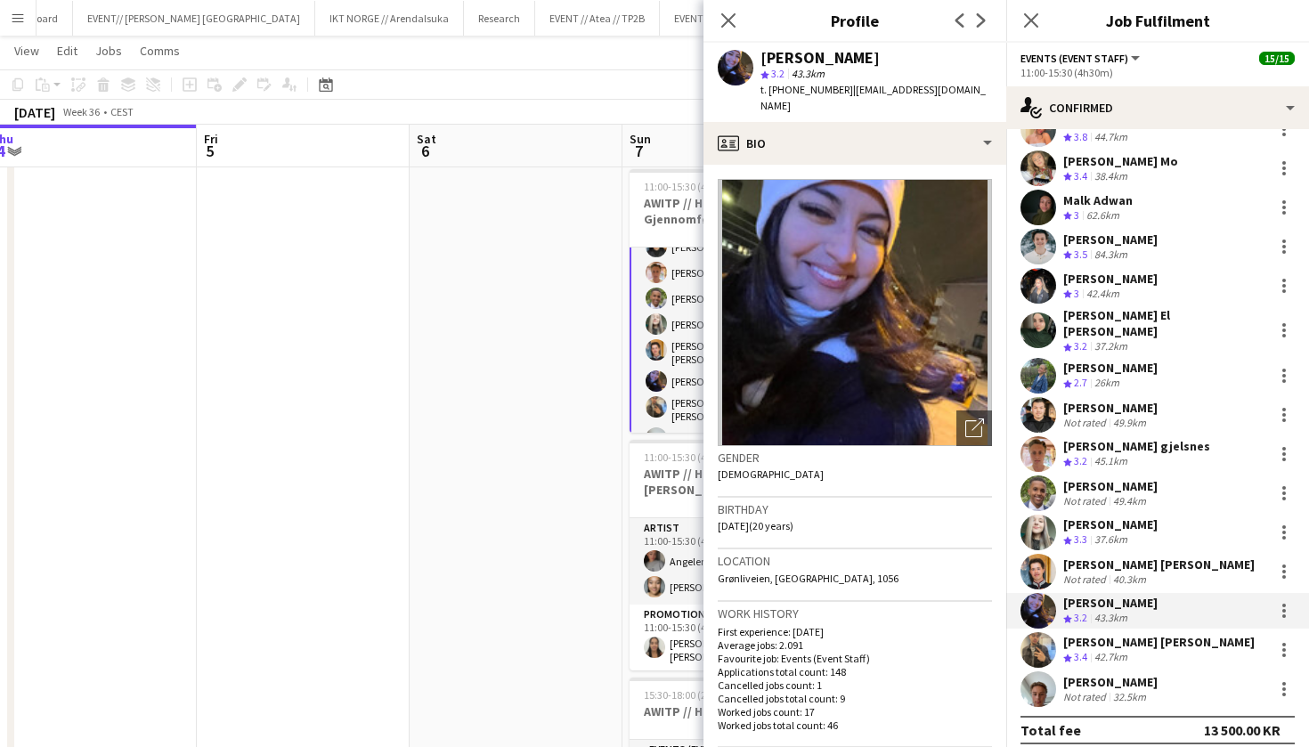
click at [1026, 648] on app-user-avatar at bounding box center [1039, 650] width 36 height 36
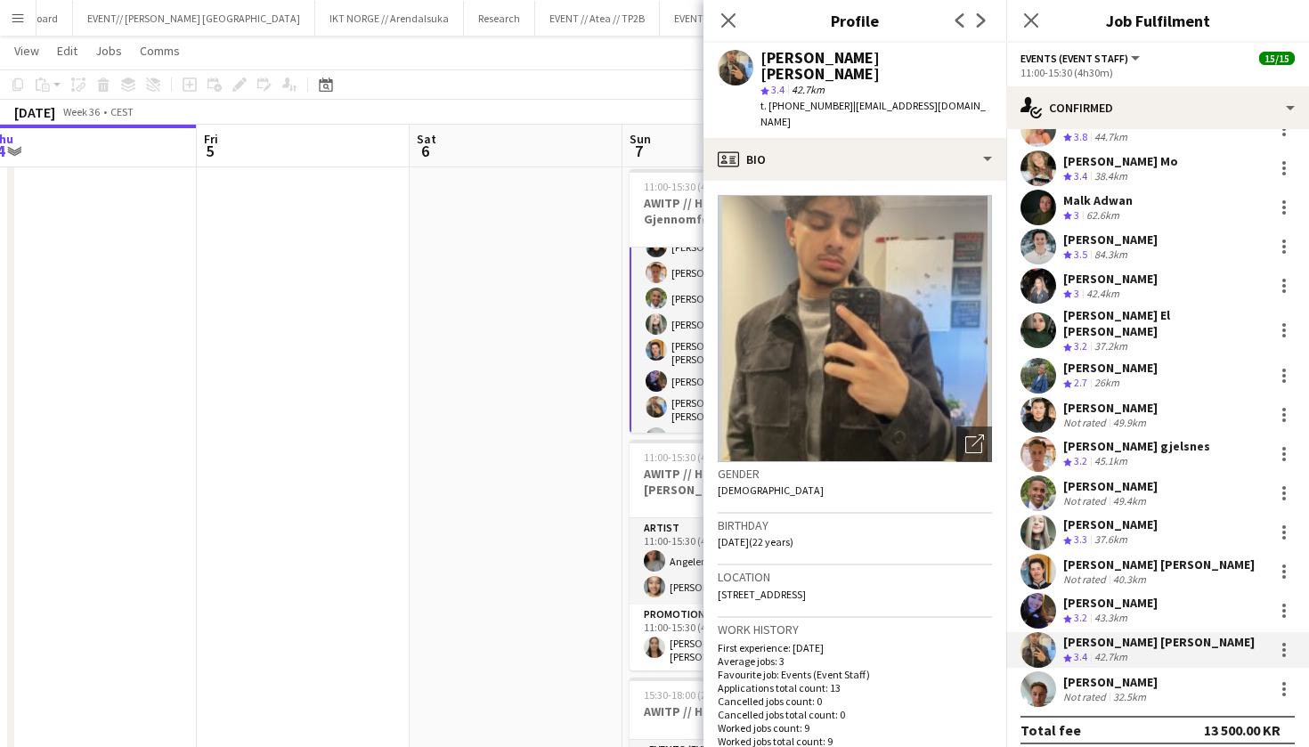
click at [553, 536] on app-date-cell at bounding box center [516, 432] width 213 height 1082
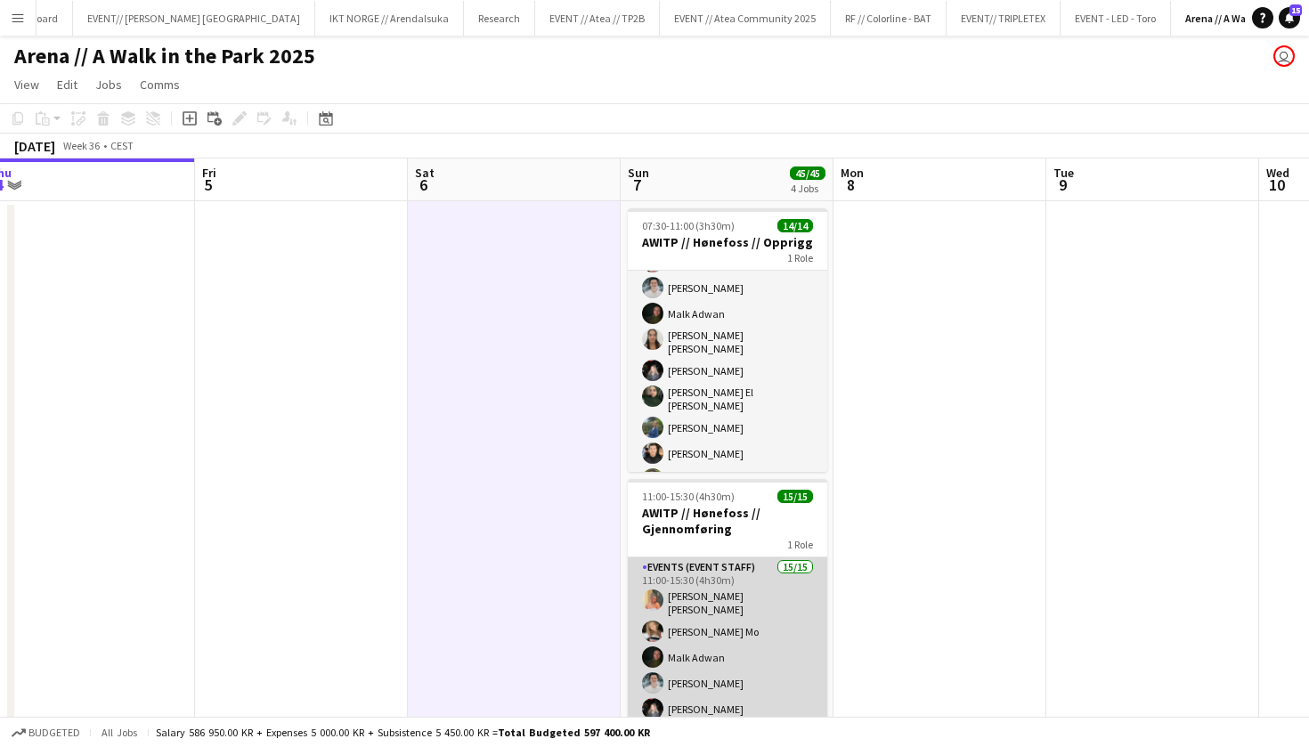
scroll to position [0, 0]
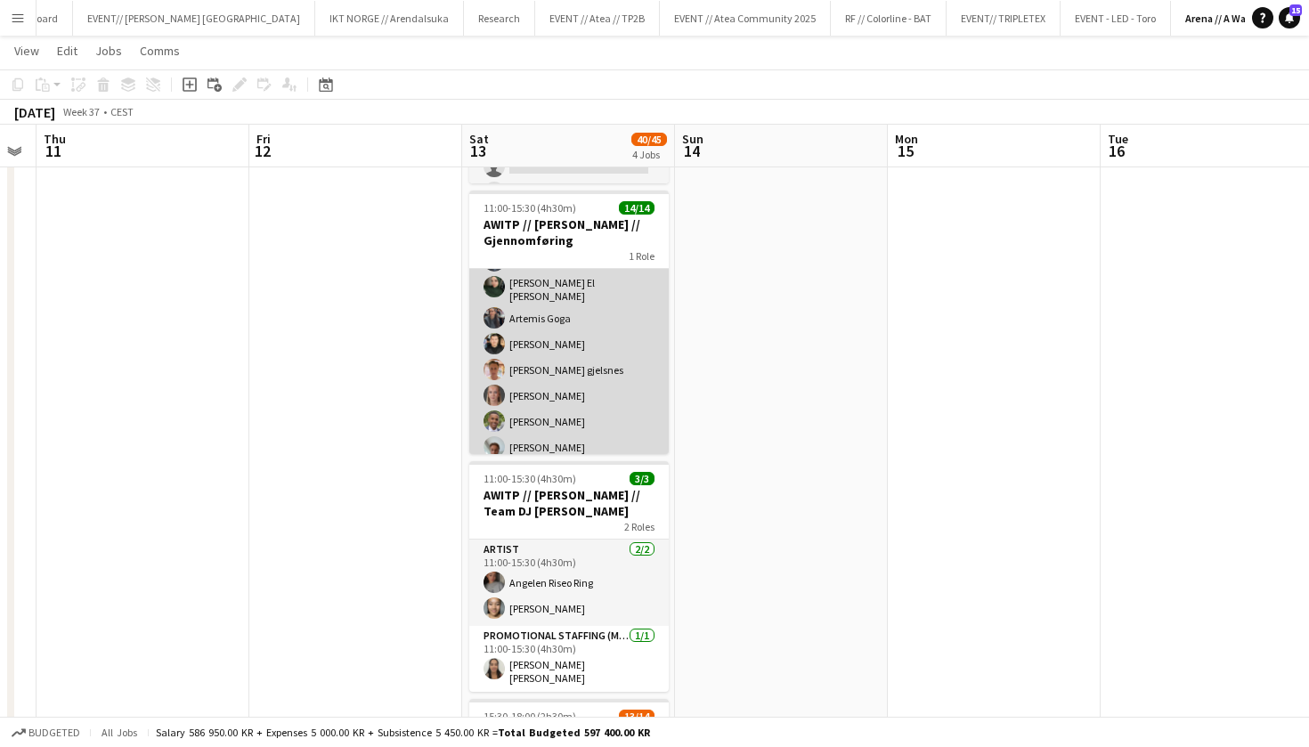
click at [583, 409] on app-card-role "Events (Event Staff) 14/14 11:00-15:30 (4h30m) [PERSON_NAME] [PERSON_NAME] [PER…" at bounding box center [569, 261] width 200 height 407
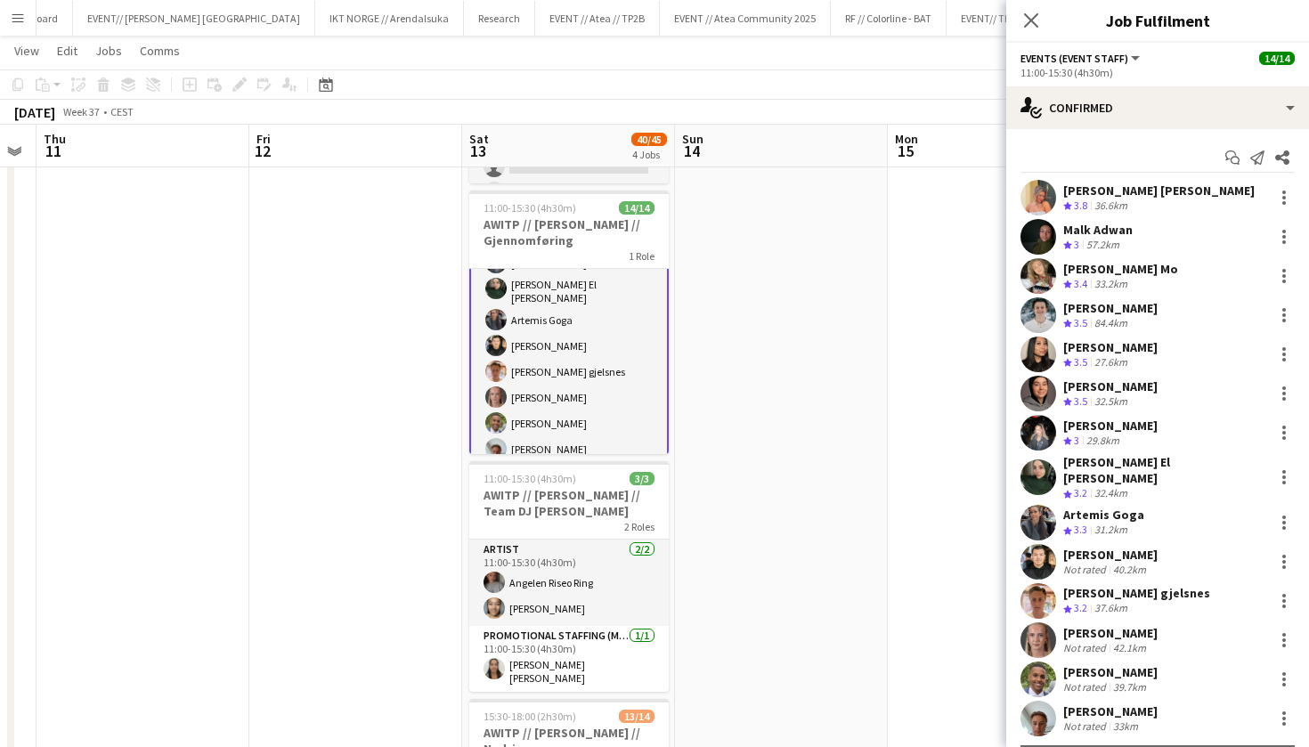
click at [1053, 513] on app-user-avatar at bounding box center [1039, 523] width 36 height 36
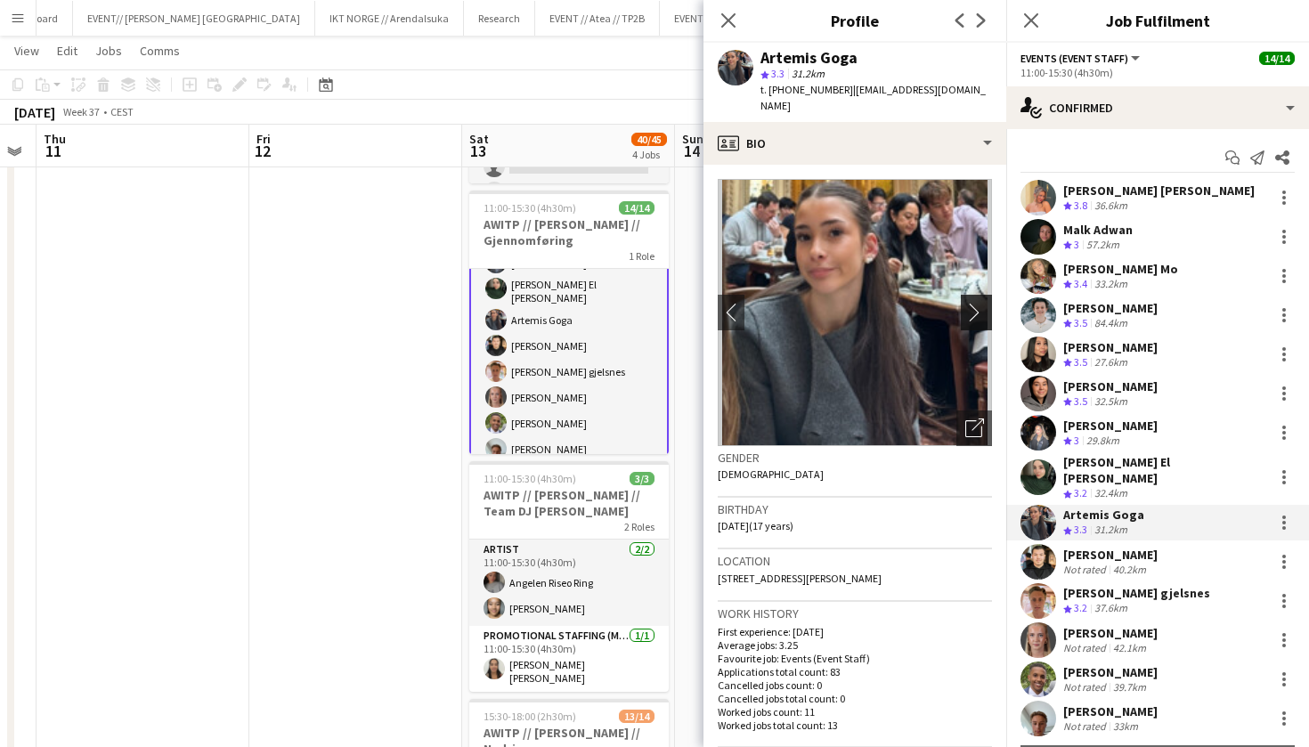
click at [970, 303] on app-icon "chevron-right" at bounding box center [980, 312] width 28 height 19
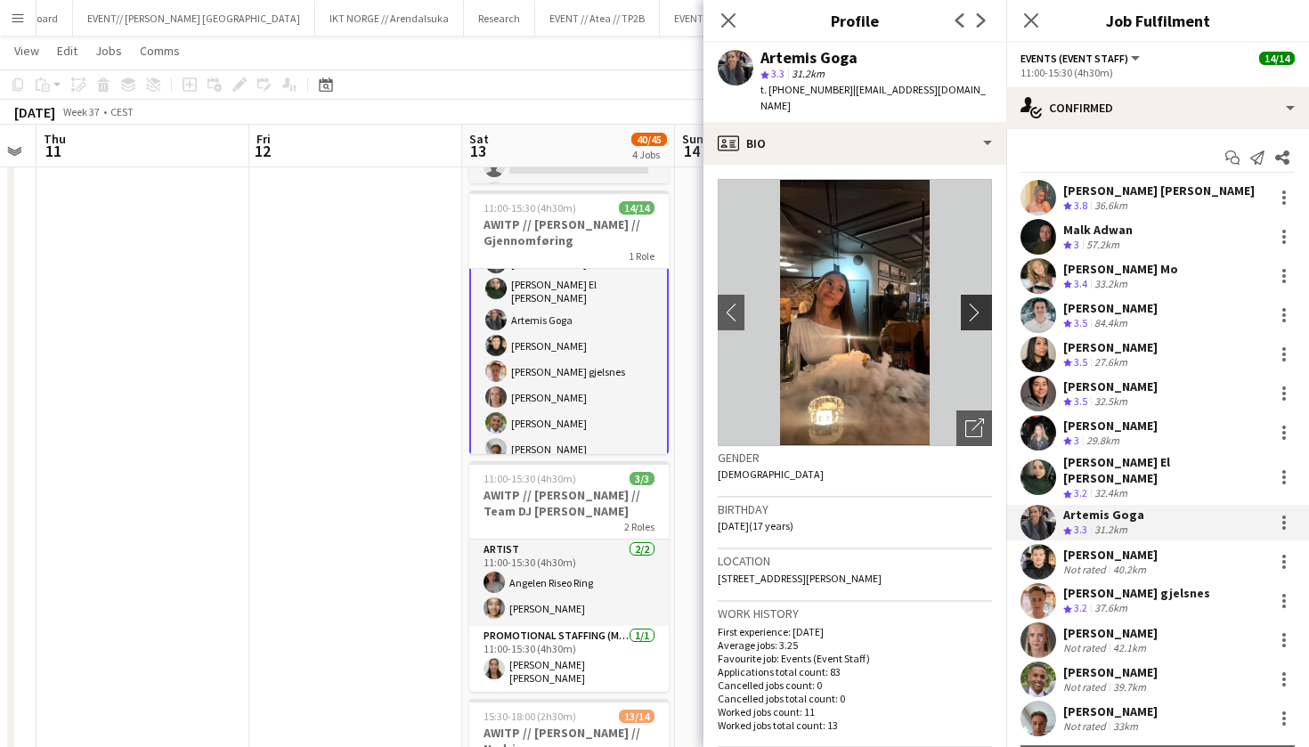
click at [972, 303] on app-icon "chevron-right" at bounding box center [980, 312] width 28 height 19
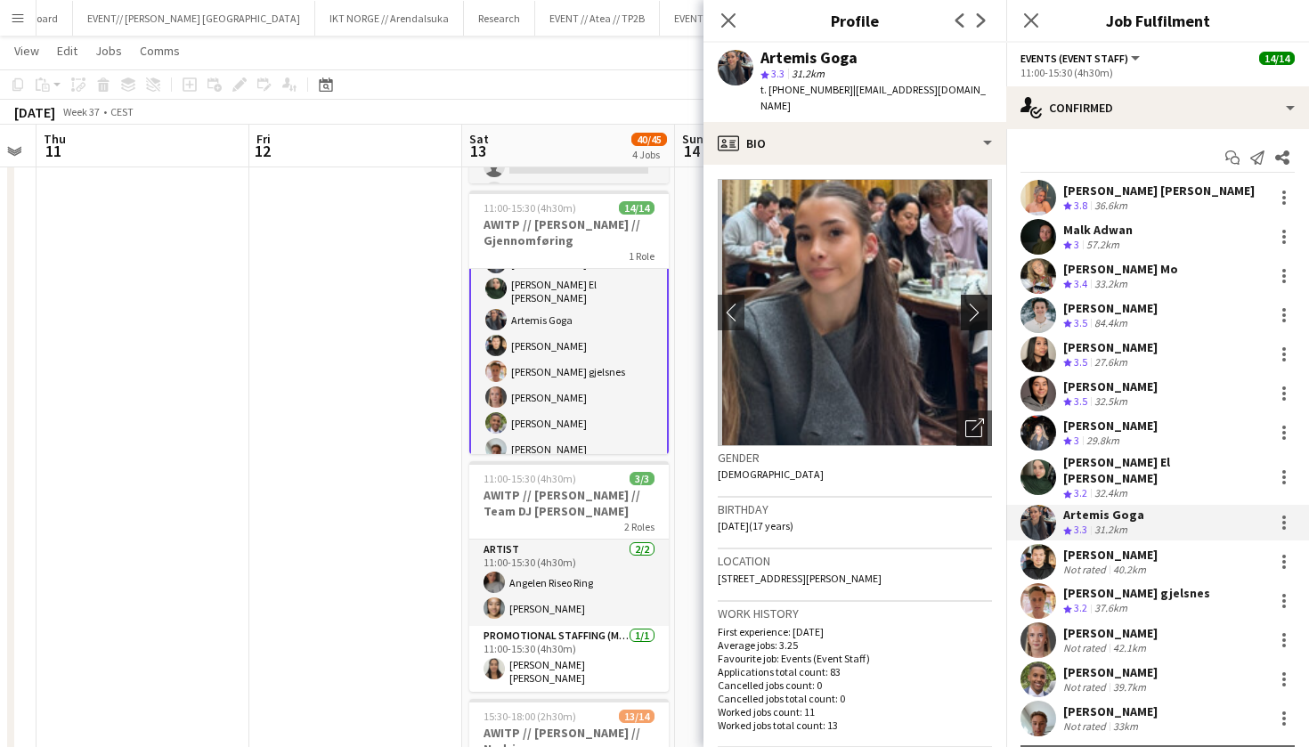
click at [972, 303] on app-icon "chevron-right" at bounding box center [980, 312] width 28 height 19
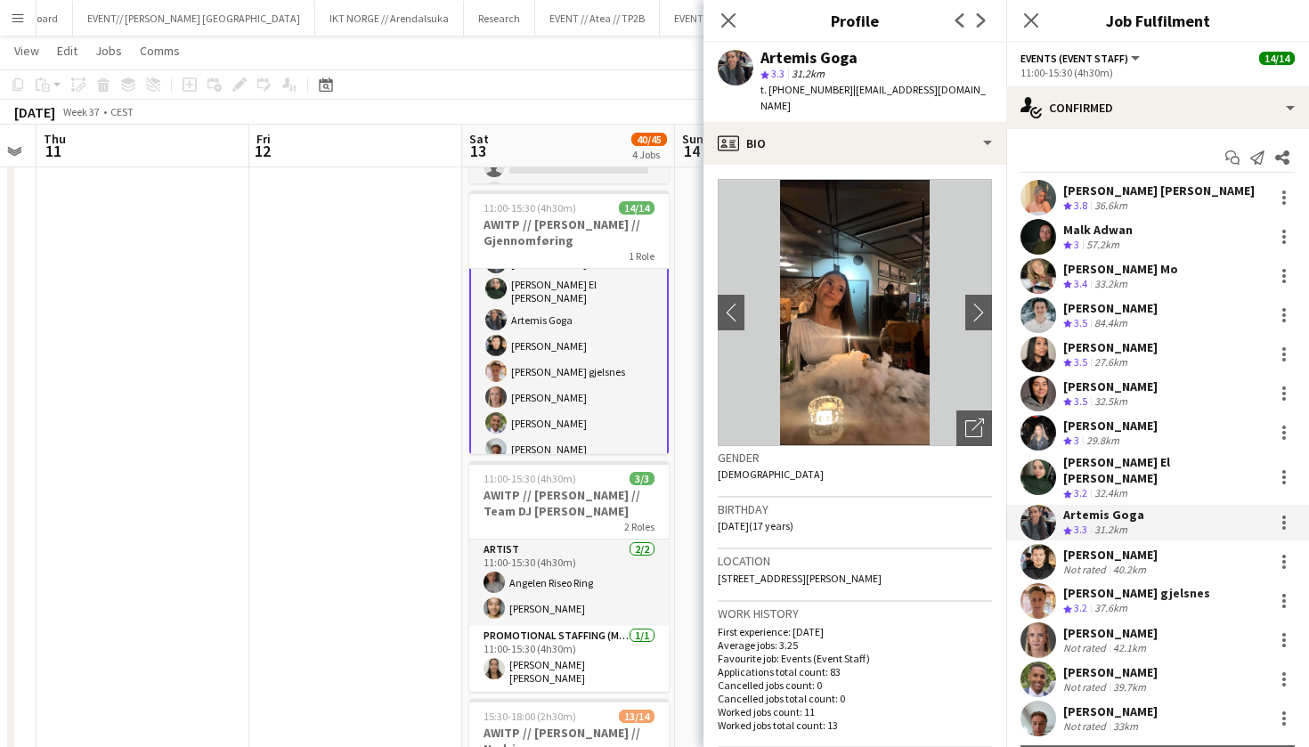
click at [1036, 623] on app-user-avatar at bounding box center [1039, 641] width 36 height 36
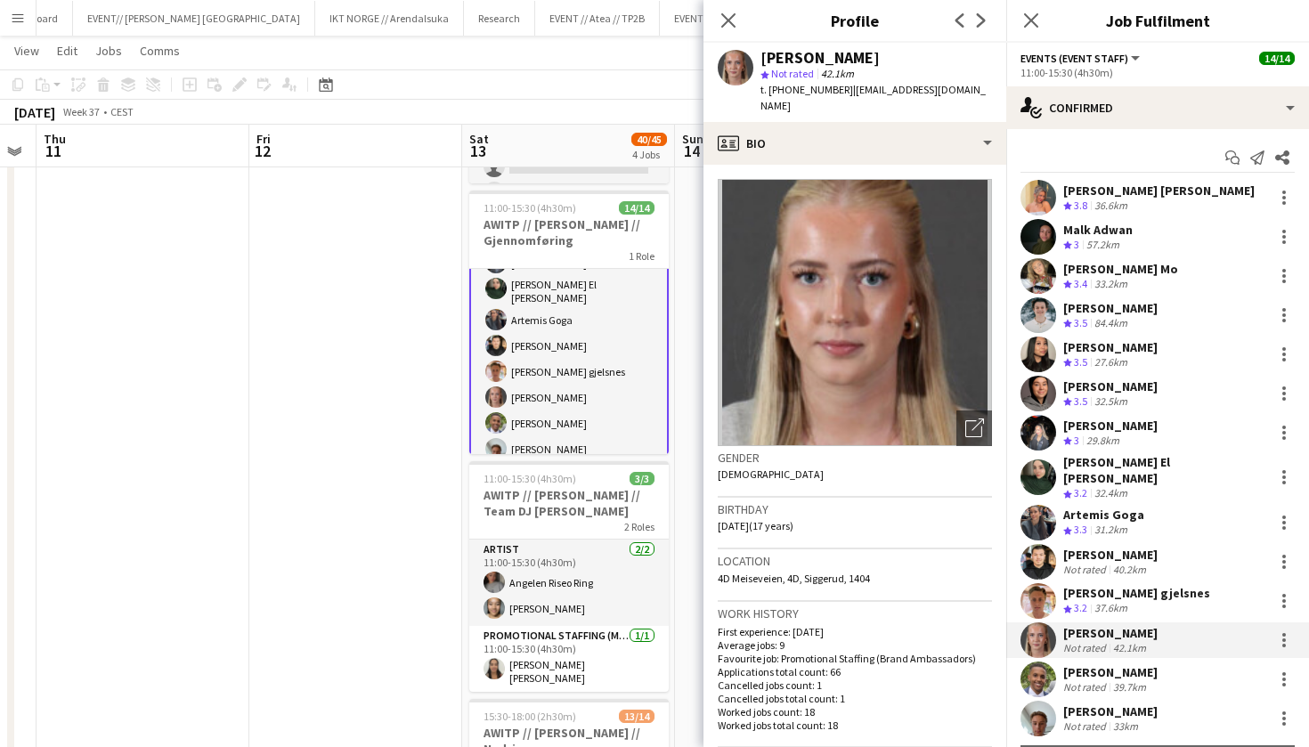
click at [1050, 673] on app-user-avatar at bounding box center [1039, 680] width 36 height 36
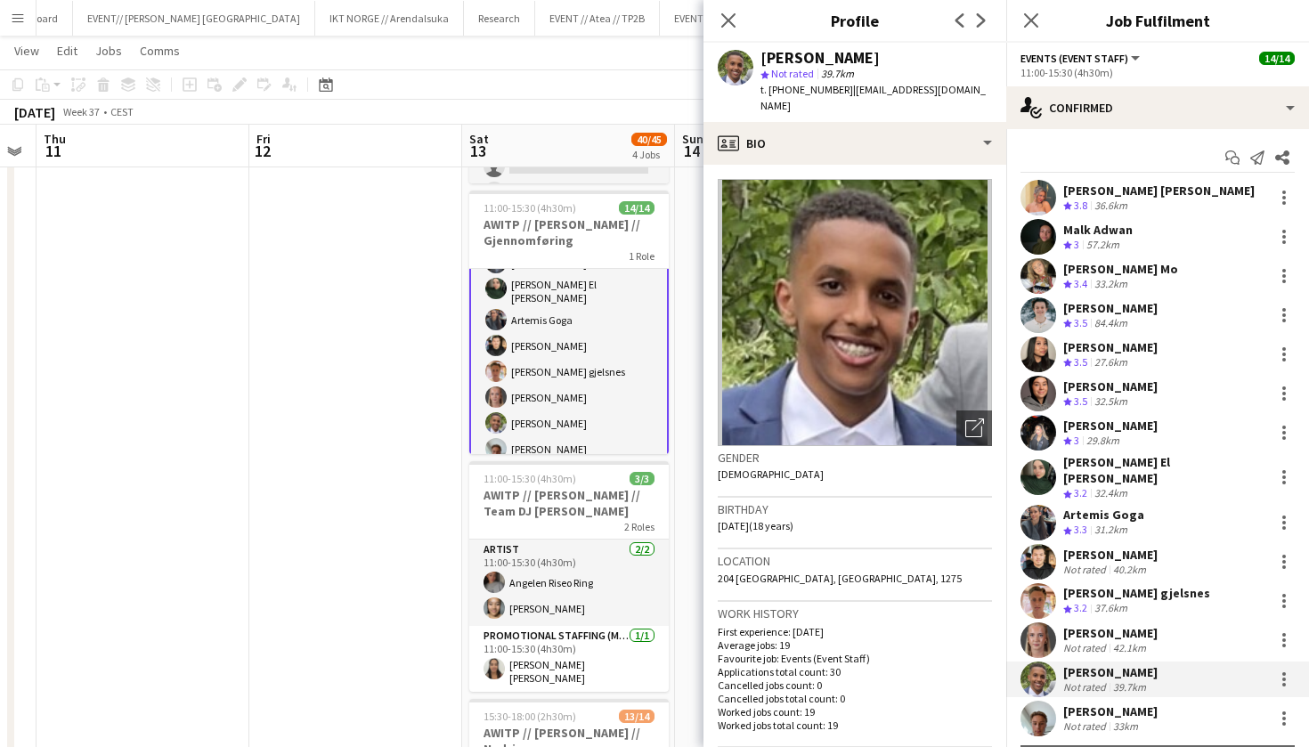
click at [1048, 713] on app-user-avatar at bounding box center [1039, 719] width 36 height 36
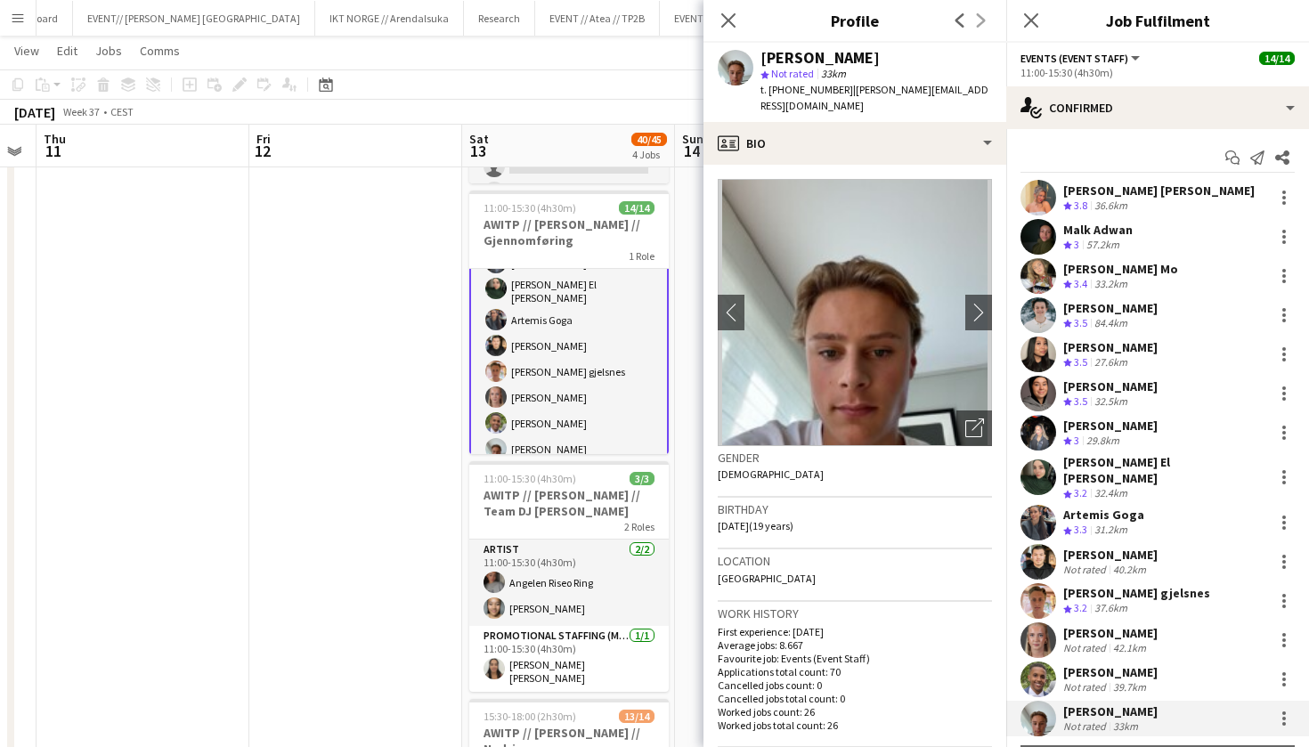
click at [1051, 526] on div at bounding box center [1039, 523] width 36 height 36
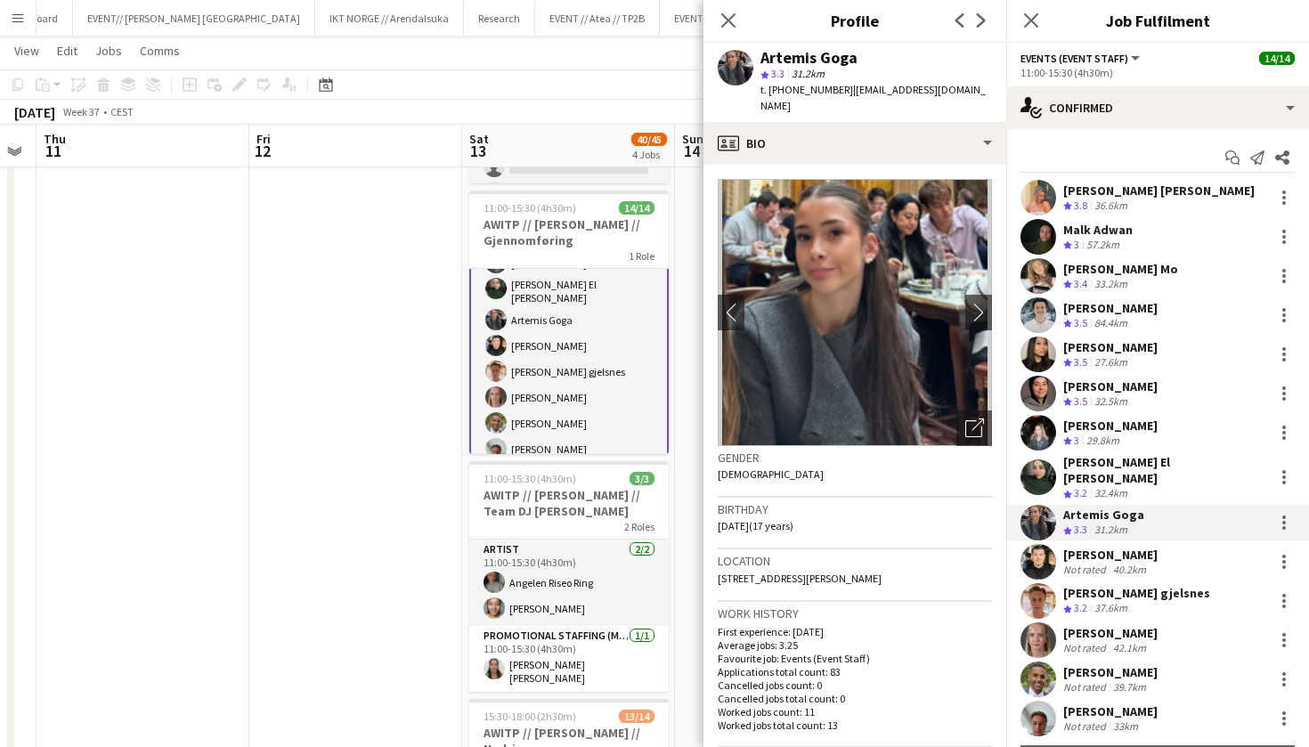
click at [311, 593] on app-date-cell at bounding box center [355, 454] width 213 height 1082
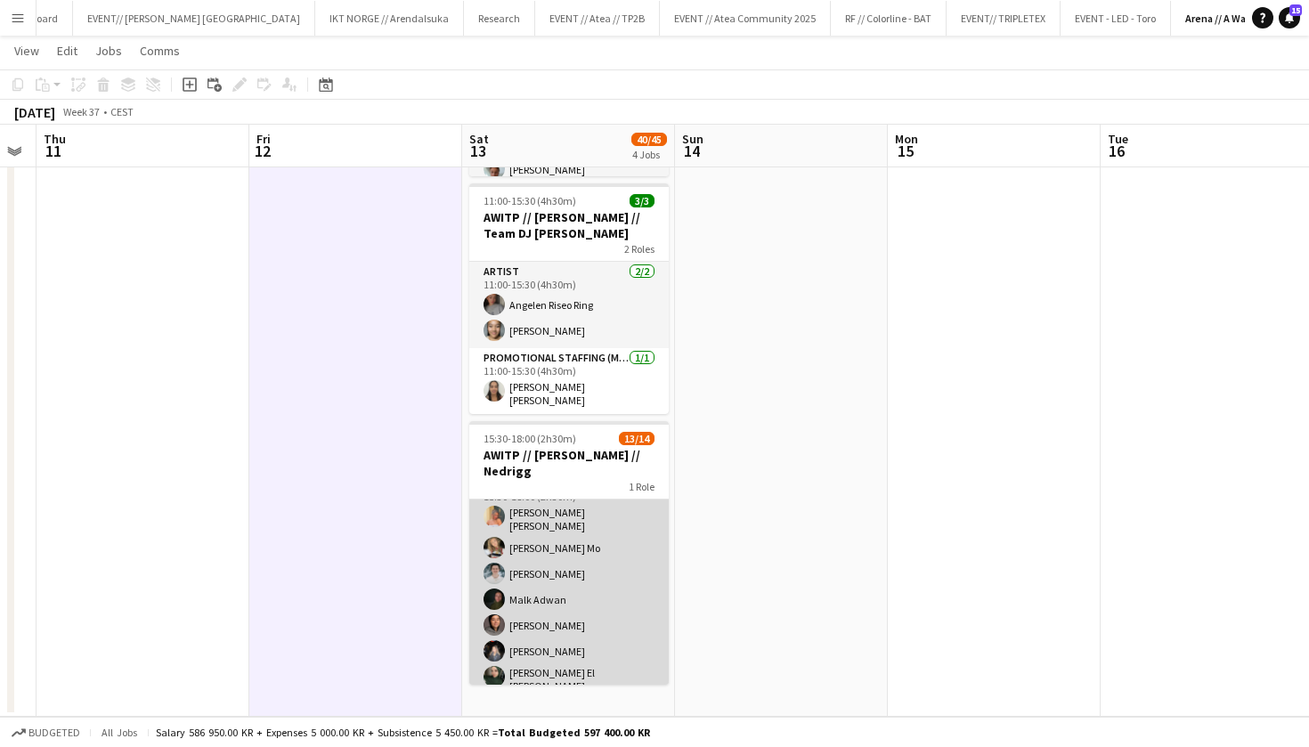
click at [523, 587] on app-card-role "Events (Event Staff) 4A 13/14 15:30-18:00 (2h30m) [PERSON_NAME] [PERSON_NAME] M…" at bounding box center [569, 677] width 200 height 407
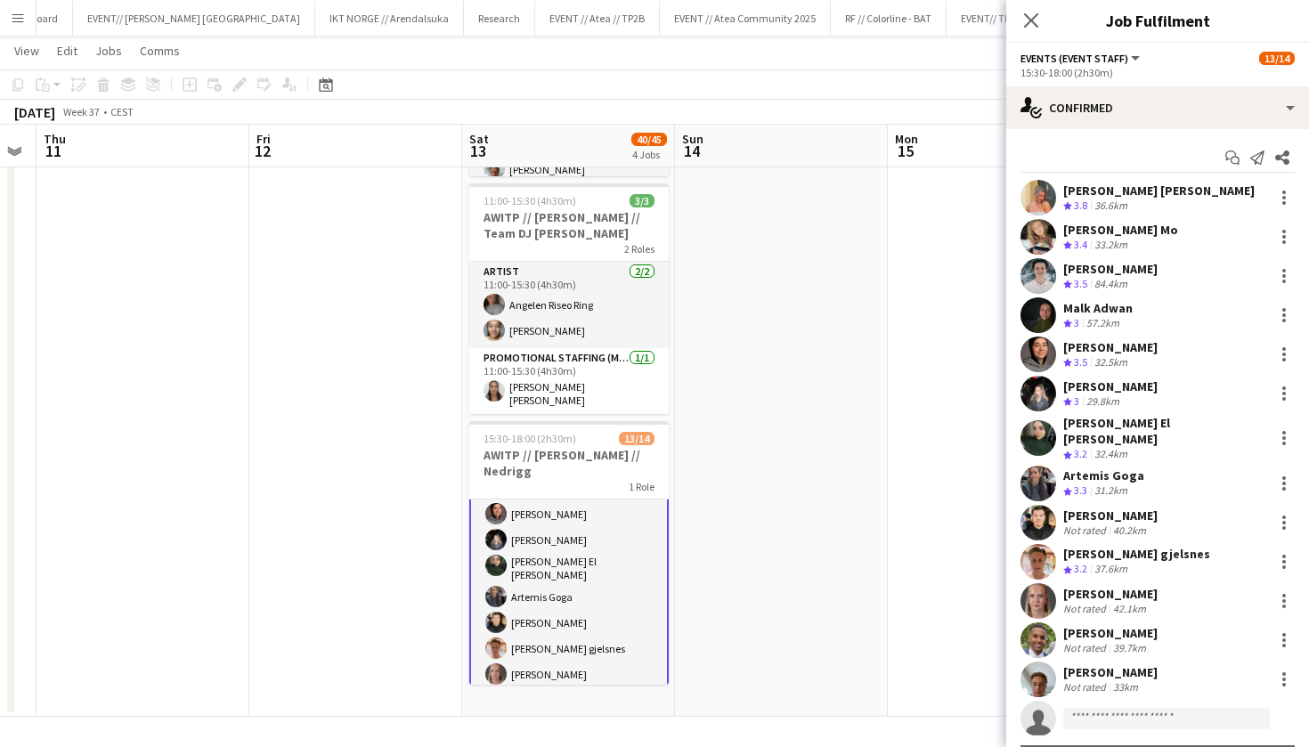
click at [1048, 278] on app-user-avatar at bounding box center [1039, 276] width 36 height 36
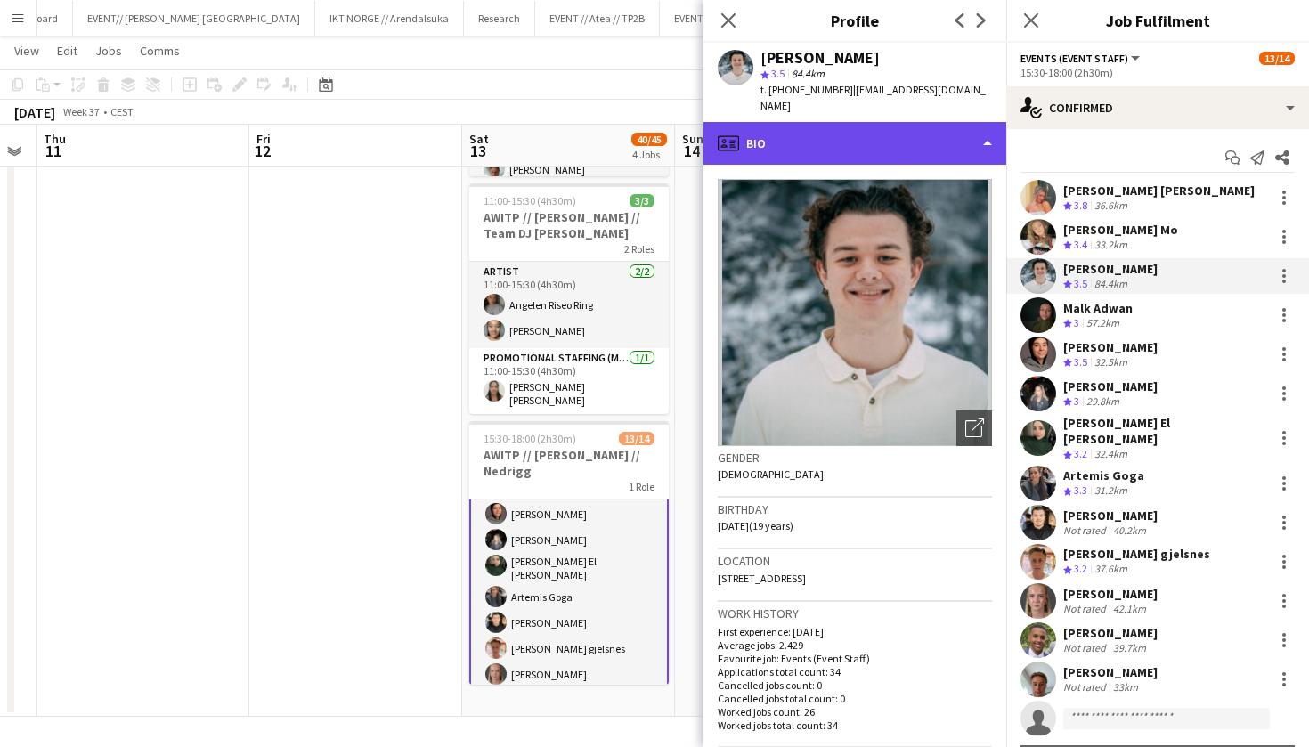
click at [845, 140] on div "profile Bio" at bounding box center [855, 143] width 303 height 43
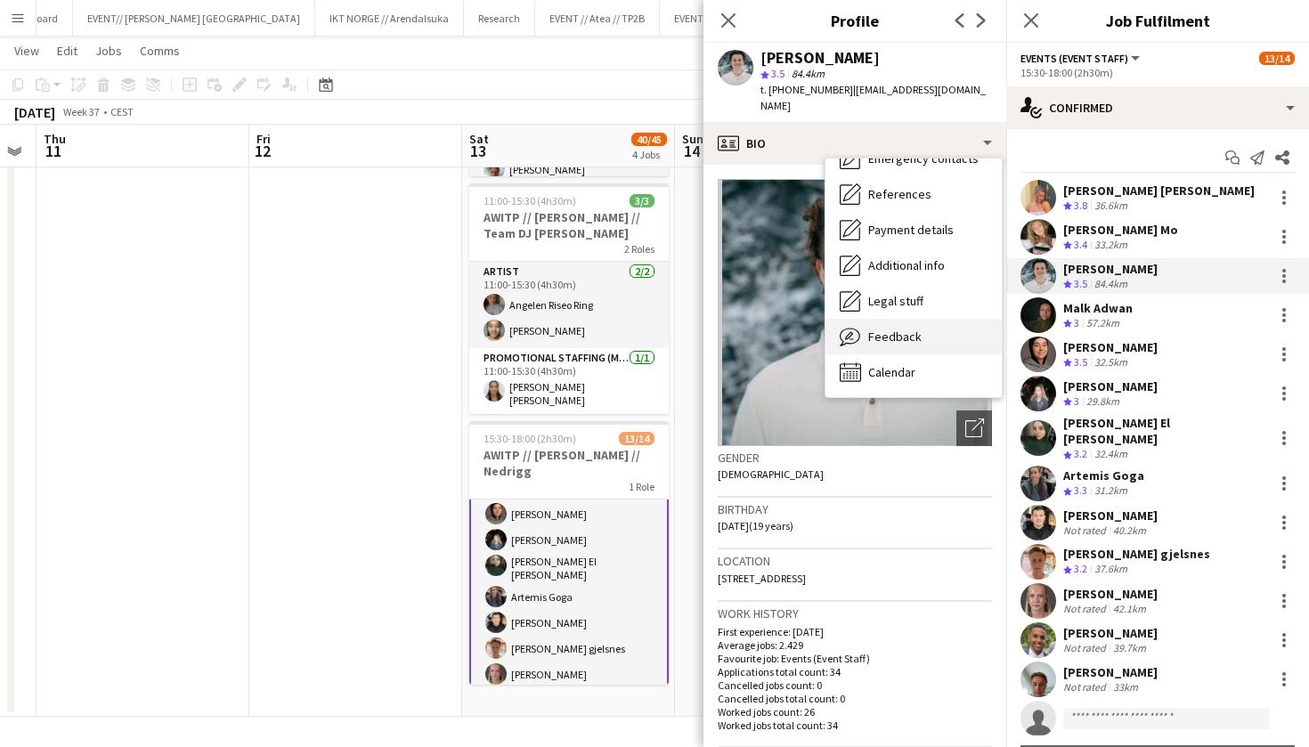
click at [892, 330] on div "Feedback Feedback" at bounding box center [914, 337] width 176 height 36
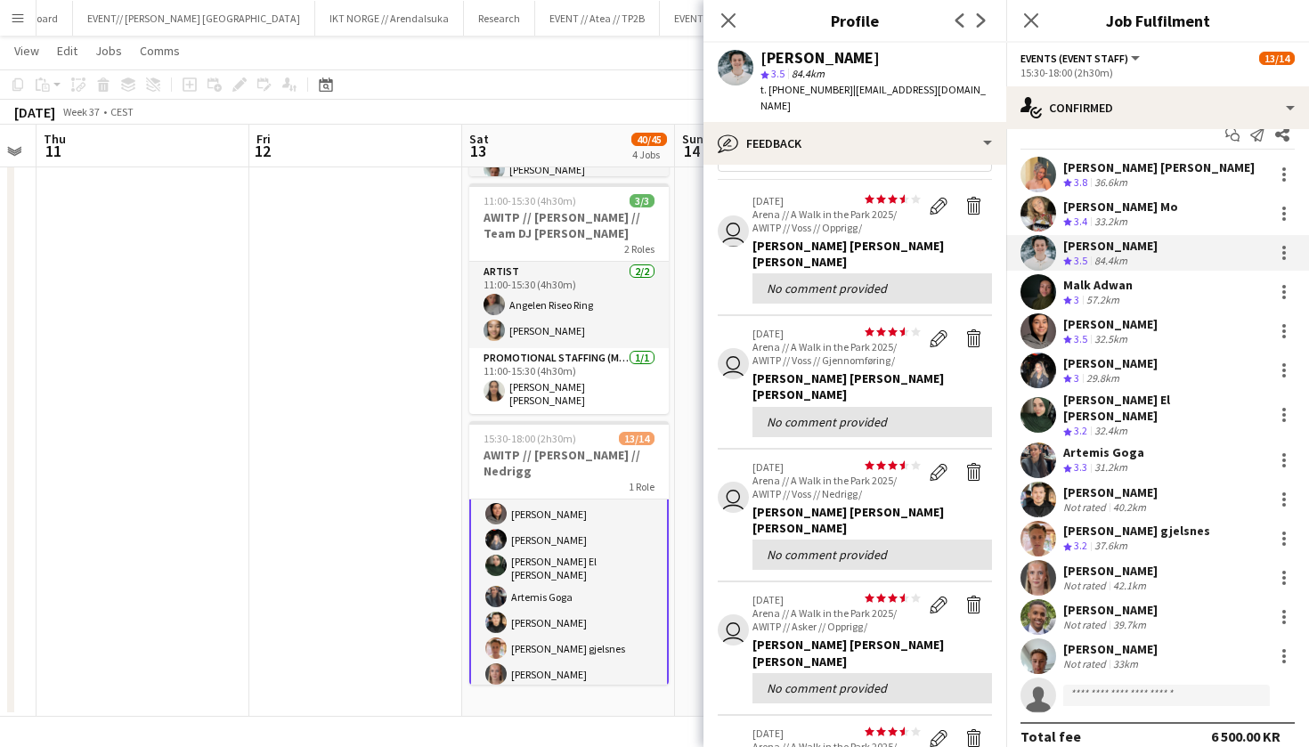
click at [1112, 624] on div "[PERSON_NAME] [PERSON_NAME] Crew rating 3.8 36.6km [PERSON_NAME] Mo Crew rating…" at bounding box center [1158, 435] width 303 height 557
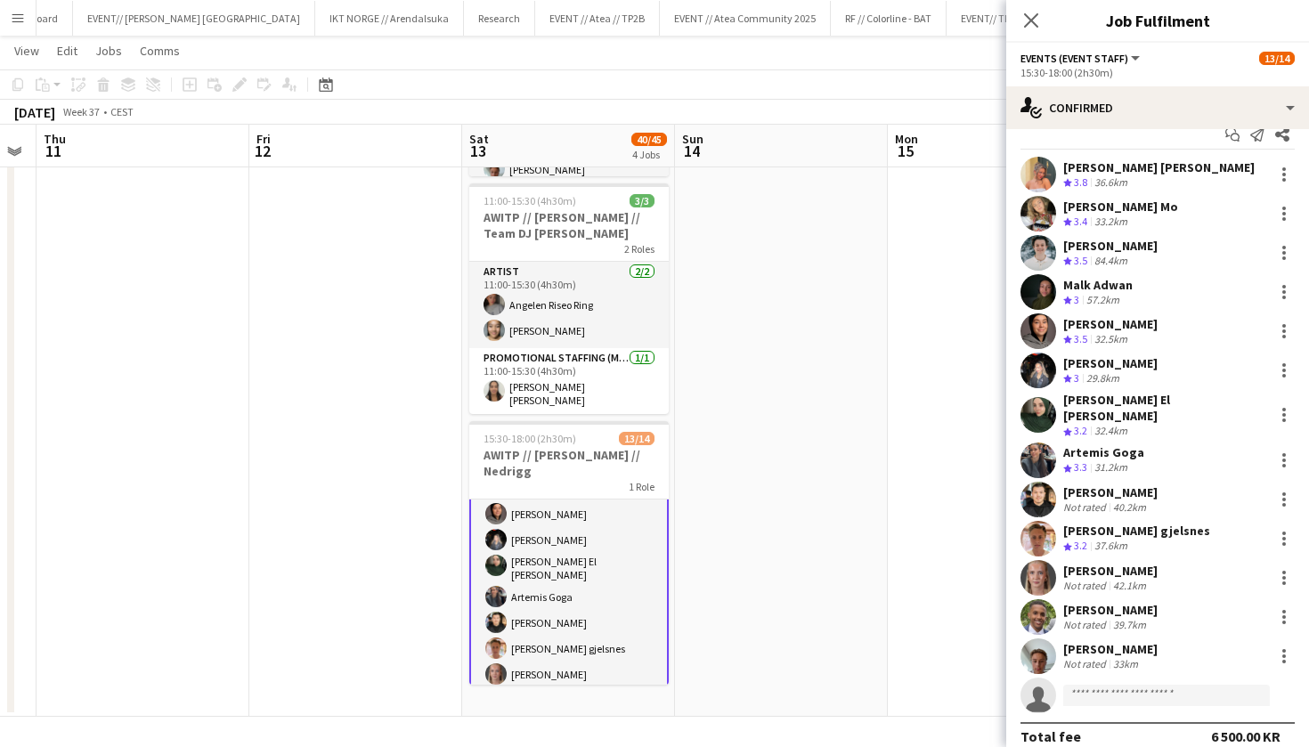
click at [1107, 641] on div "[PERSON_NAME]" at bounding box center [1111, 649] width 94 height 16
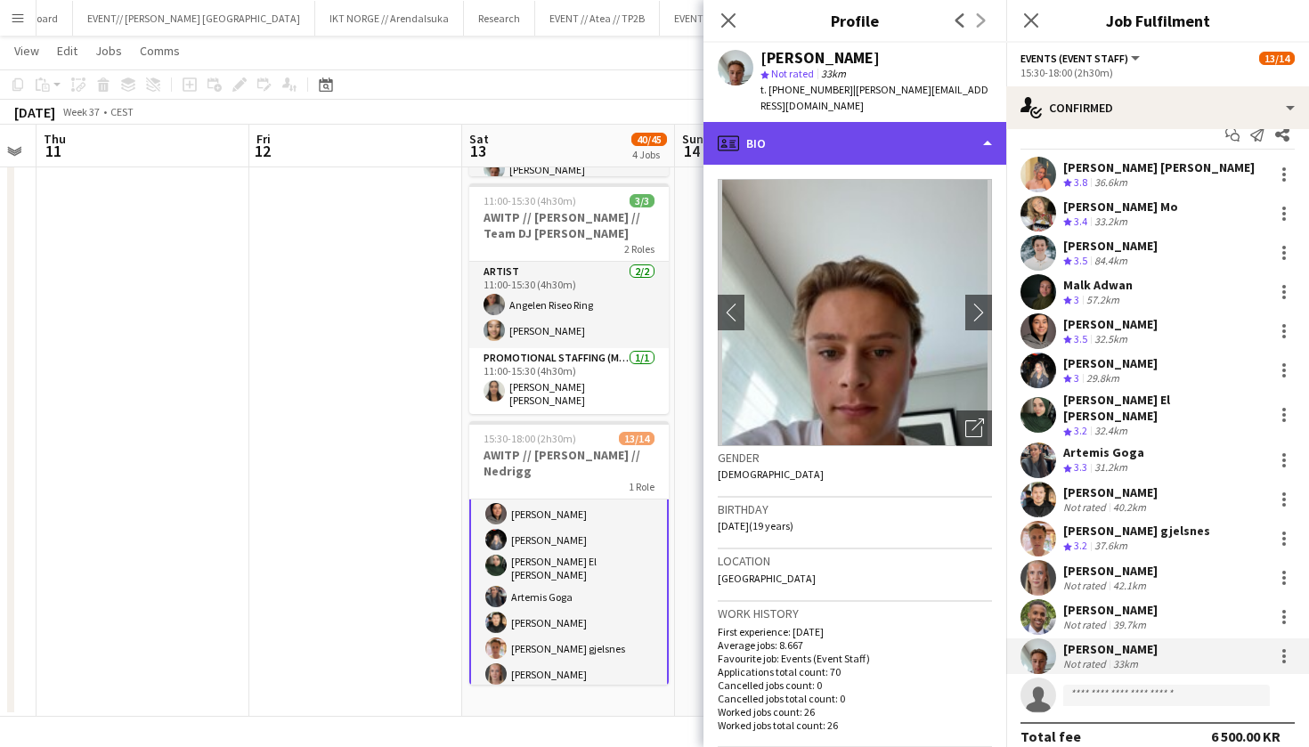
click at [908, 137] on div "profile Bio" at bounding box center [855, 143] width 303 height 43
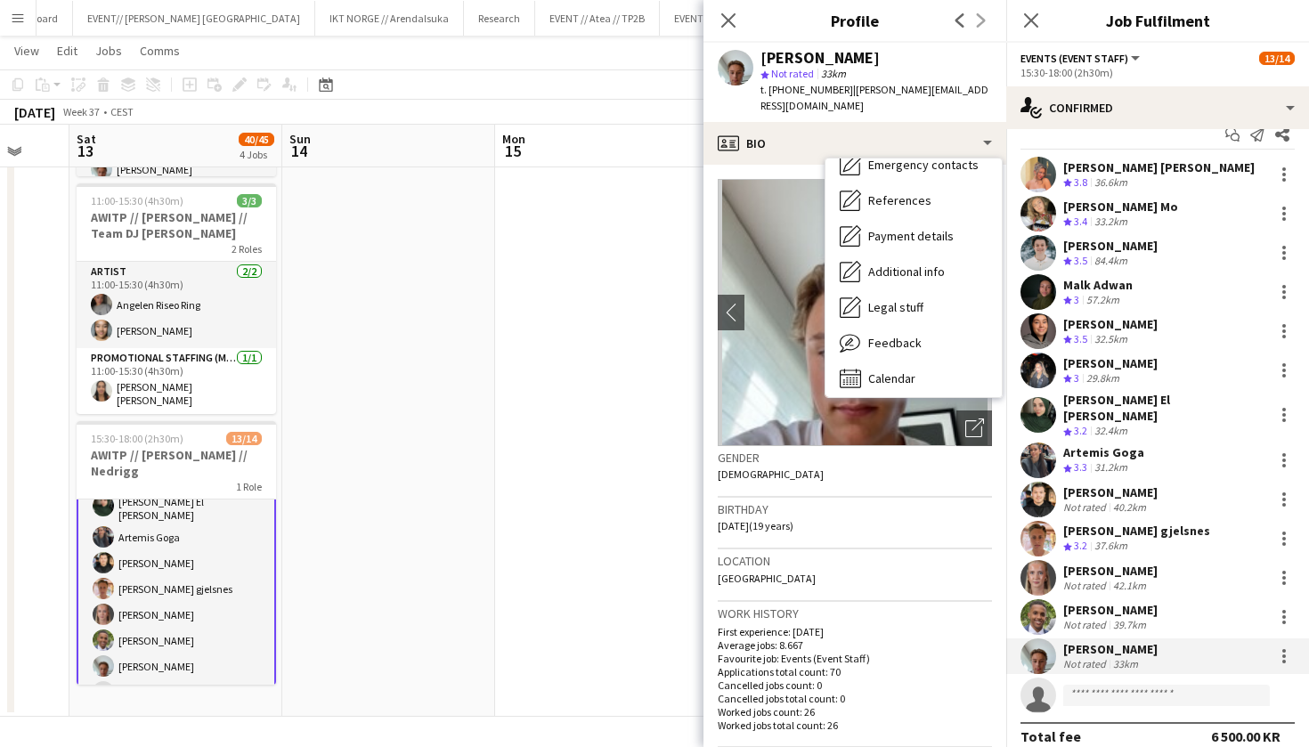
click at [469, 408] on app-date-cell at bounding box center [388, 176] width 213 height 1082
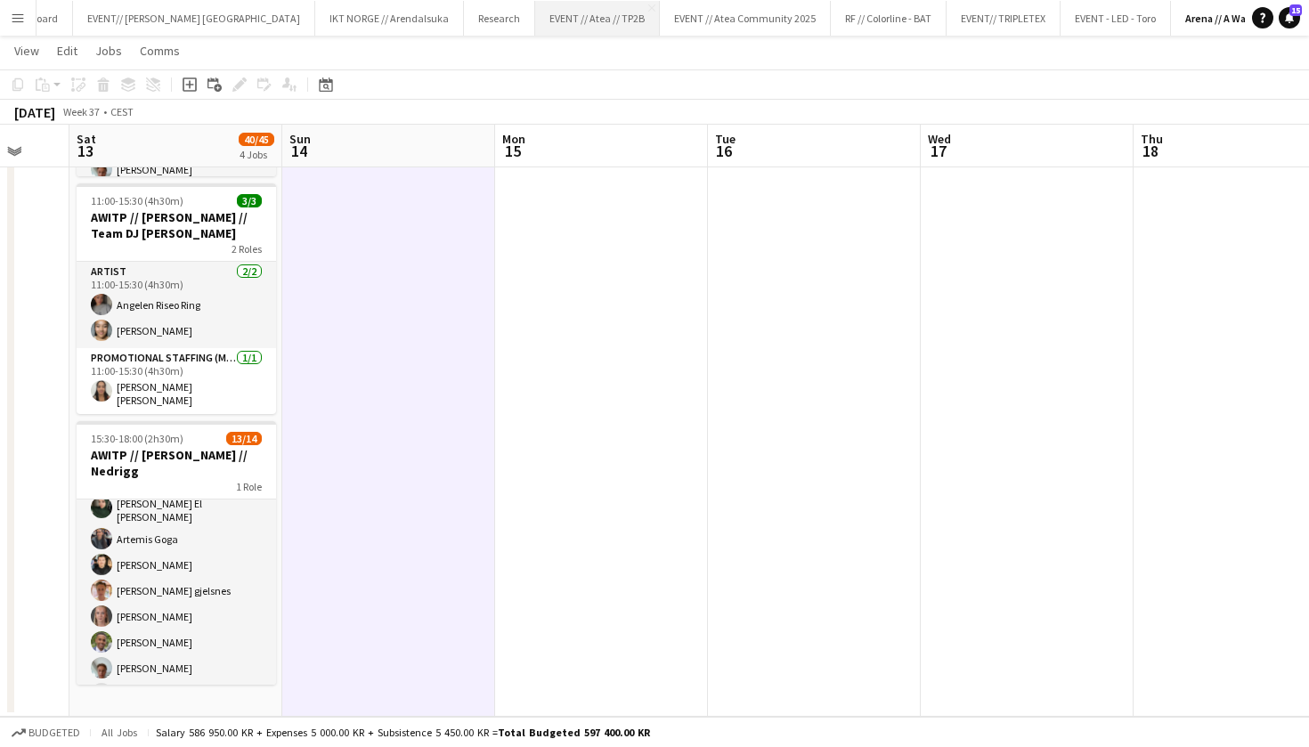
click at [535, 12] on button "EVENT // Atea // TP2B Close" at bounding box center [597, 18] width 125 height 35
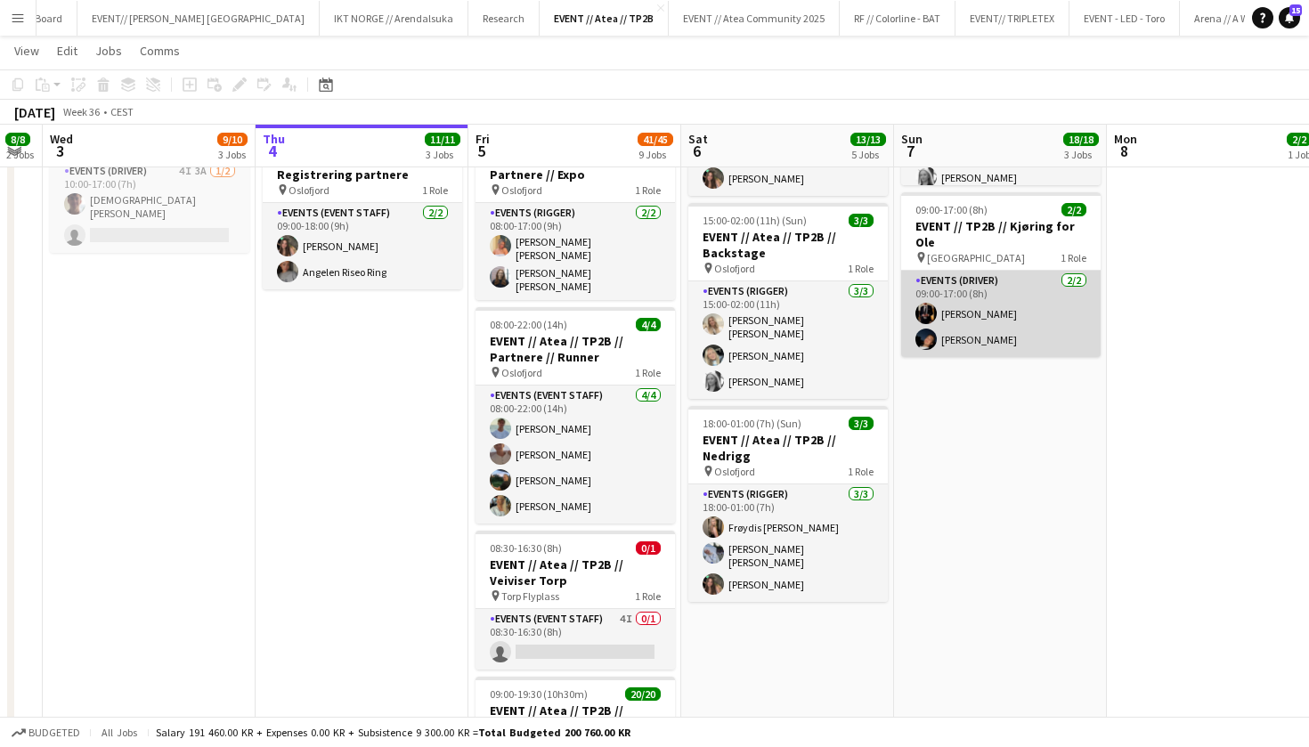
click at [990, 339] on app-card-role "Events (Driver) [DATE] 09:00-17:00 (8h) [PERSON_NAME] [PERSON_NAME]" at bounding box center [1001, 314] width 200 height 86
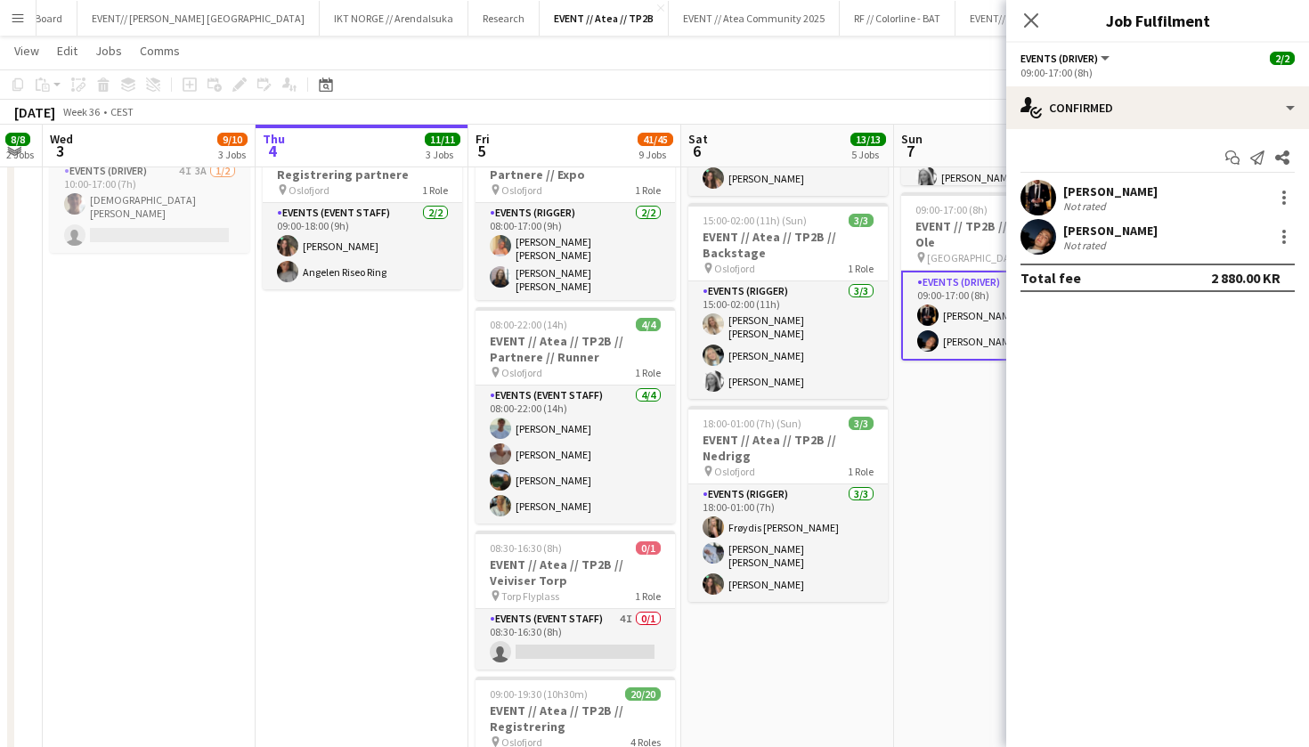
click at [1046, 240] on app-user-avatar at bounding box center [1039, 237] width 36 height 36
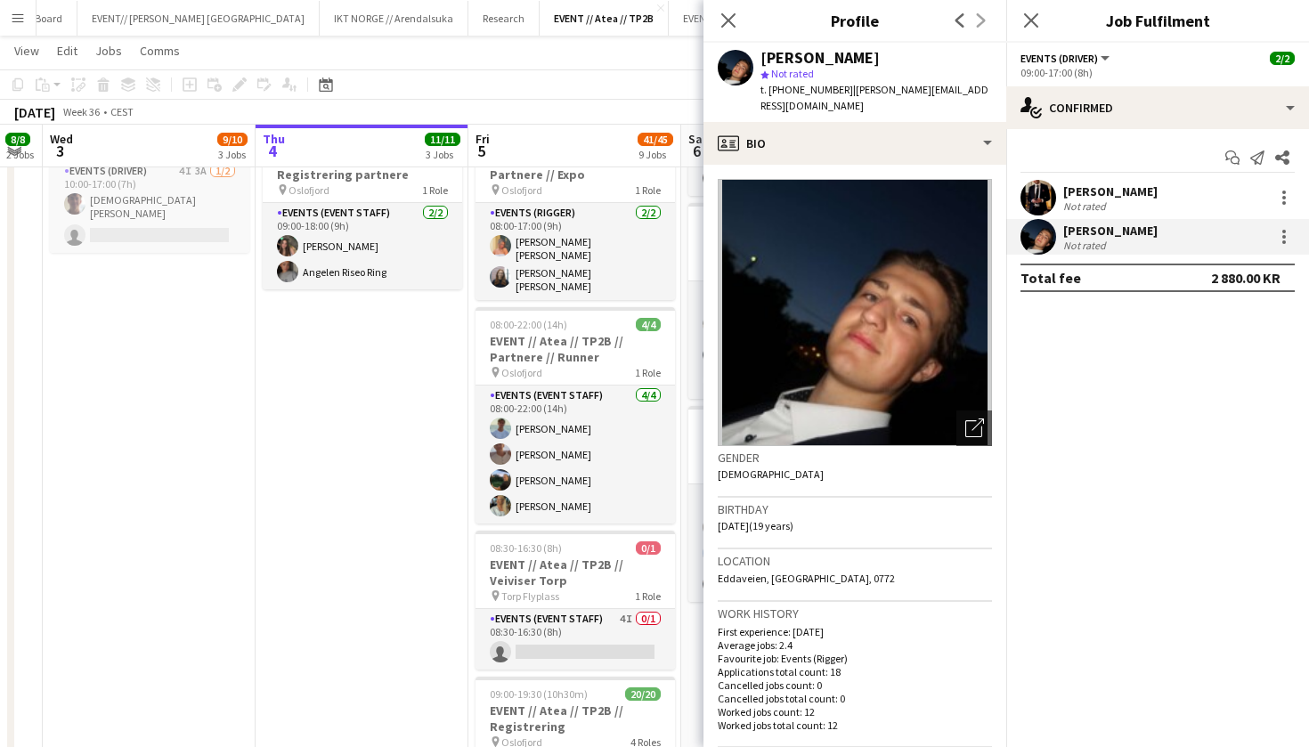
click at [1035, 200] on app-user-avatar at bounding box center [1039, 198] width 36 height 36
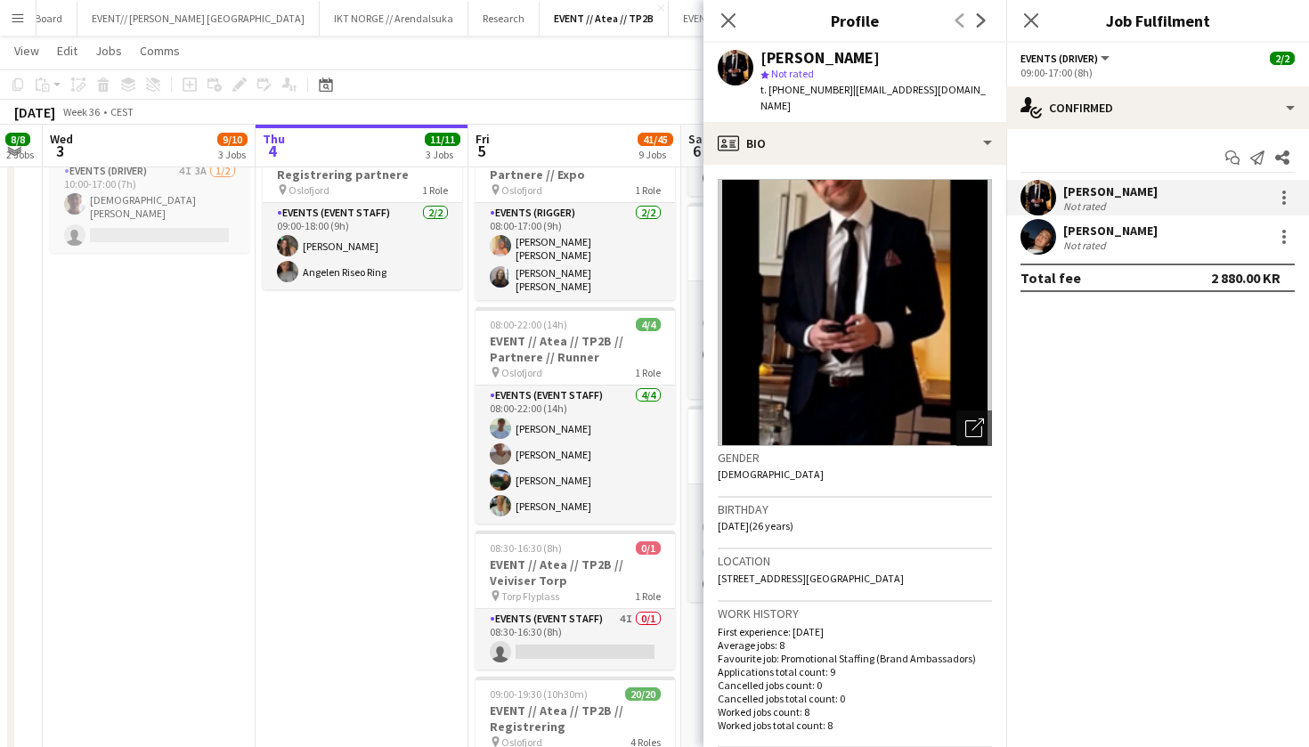
click at [346, 480] on app-date-cell "08:00-18:00 (10h) 3/3 EVENT // Atea // TP2B // Dekorering og backstage oppsett …" at bounding box center [362, 552] width 213 height 1816
